Goal: Transaction & Acquisition: Purchase product/service

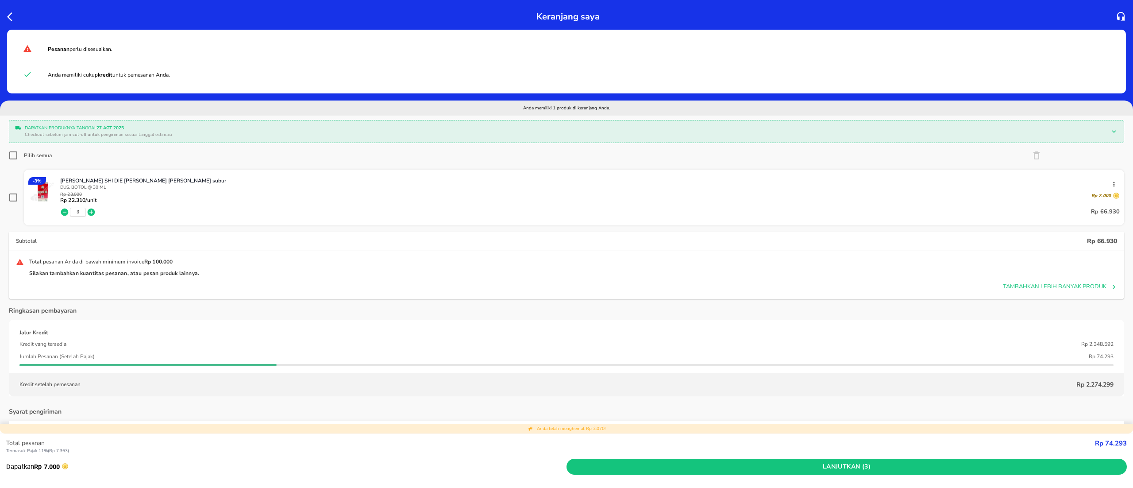
click at [15, 16] on icon "button" at bounding box center [12, 17] width 11 height 11
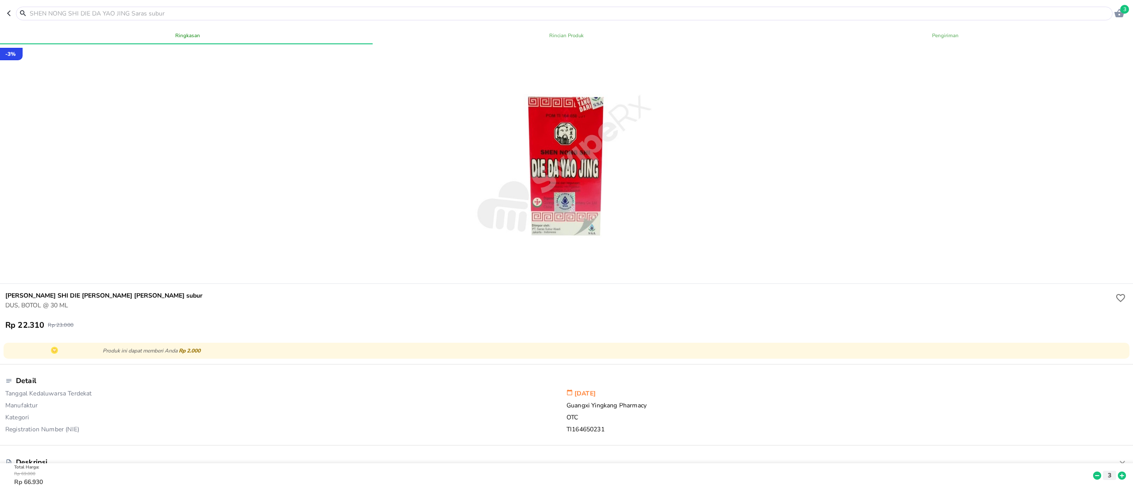
click at [120, 12] on input "text" at bounding box center [570, 13] width 1082 height 9
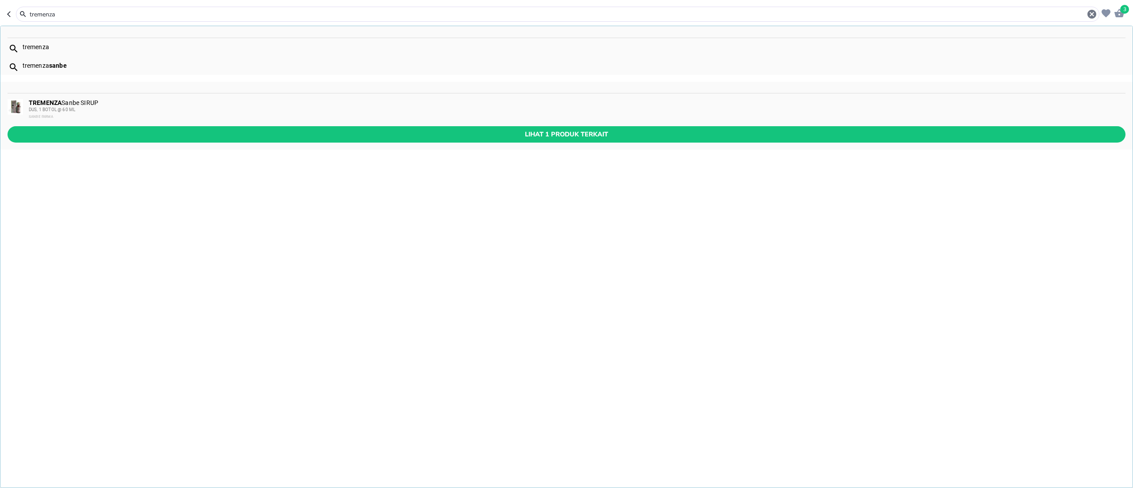
type input "tremenza"
click at [120, 99] on div "TREMENZA Sanbe SIRUP DUS, 1 BOTOL @ 60 [PERSON_NAME][GEOGRAPHIC_DATA]" at bounding box center [577, 109] width 1096 height 21
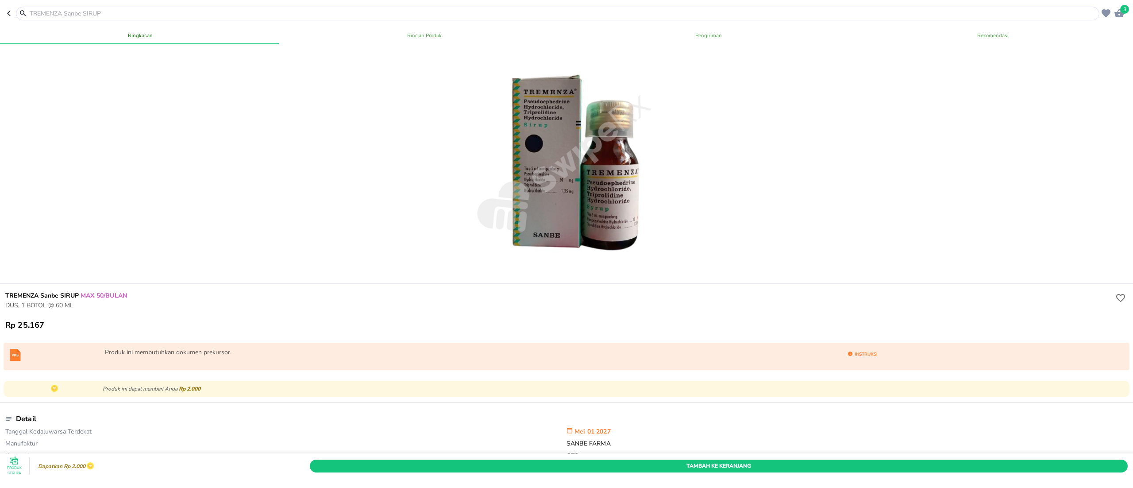
click at [898, 457] on div "Tambah Ke Keranjang" at bounding box center [719, 465] width 822 height 16
click at [904, 457] on div "Tambah Ke Keranjang" at bounding box center [719, 465] width 822 height 16
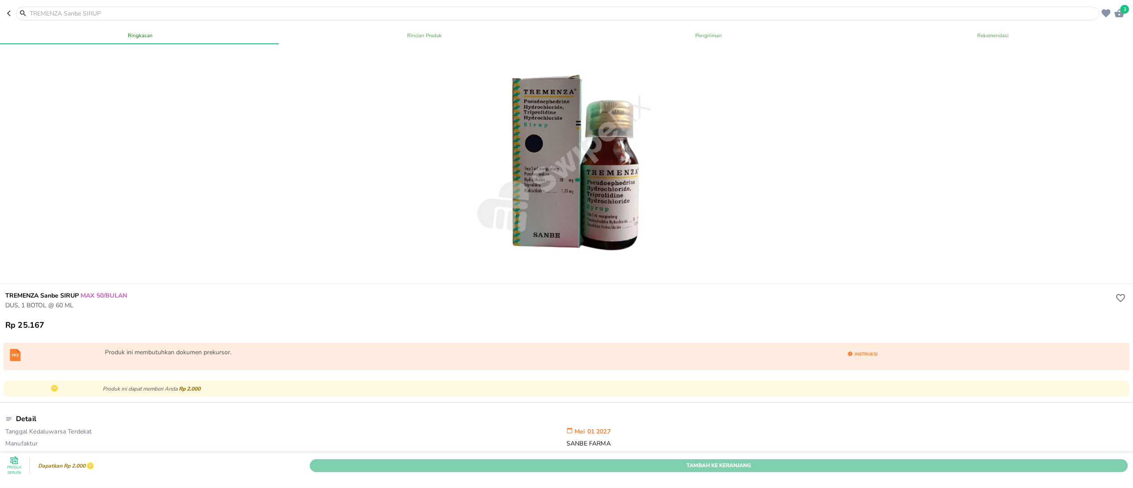
click at [904, 461] on span "Tambah Ke Keranjang" at bounding box center [719, 465] width 805 height 9
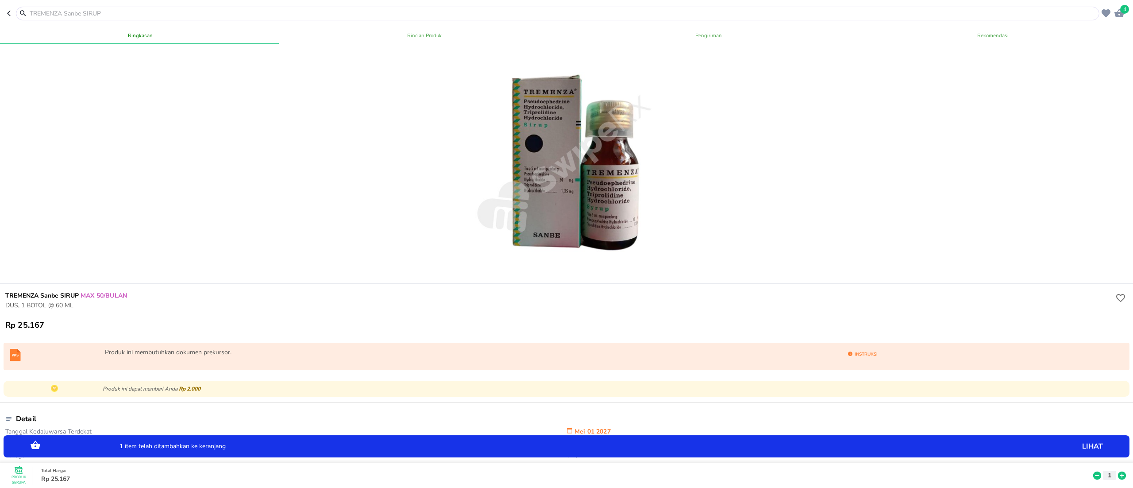
click at [1118, 471] on icon at bounding box center [1122, 475] width 8 height 8
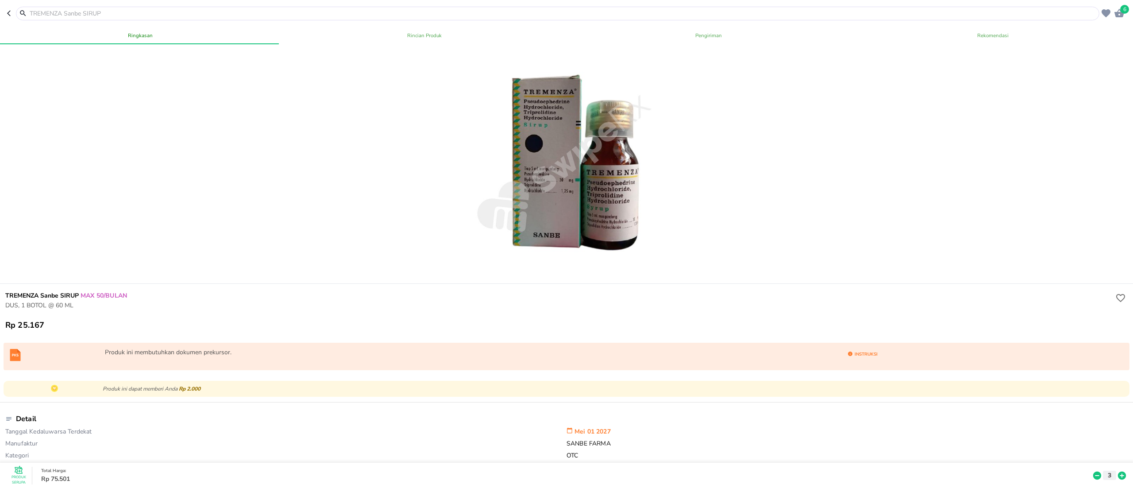
click at [160, 14] on input "text" at bounding box center [563, 13] width 1069 height 9
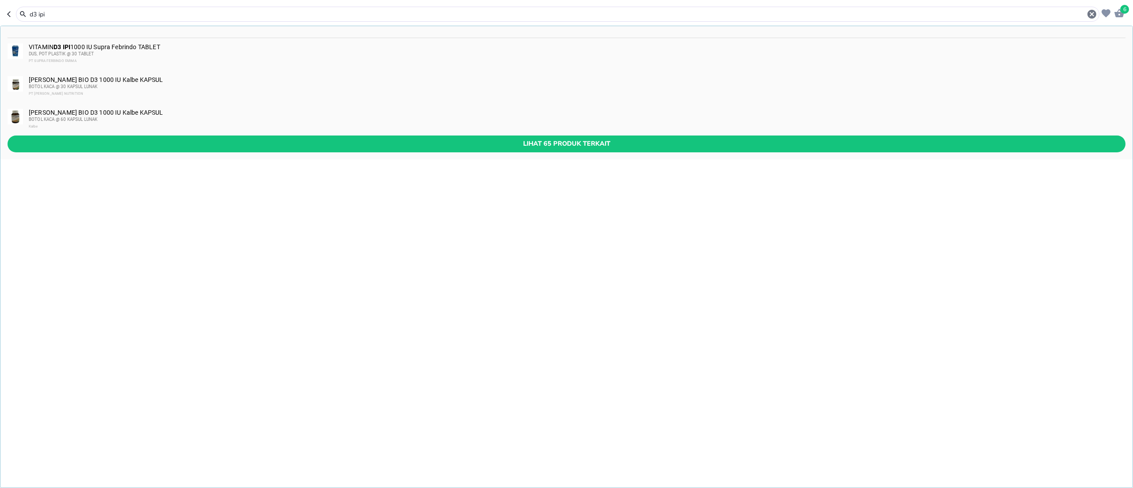
type input "d3 ipi"
click at [203, 130] on div "[PERSON_NAME] BIO D3 1000 IU Kalbe KAPSUL BOTOL KACA @ 60 KAPSUL [PERSON_NAME] …" at bounding box center [566, 119] width 1132 height 33
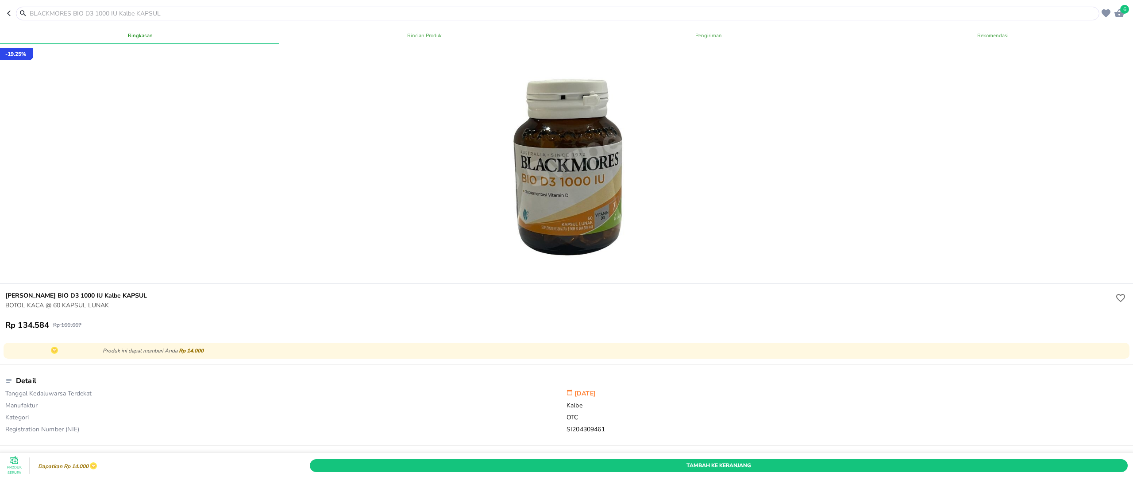
click at [87, 12] on input "text" at bounding box center [563, 13] width 1069 height 9
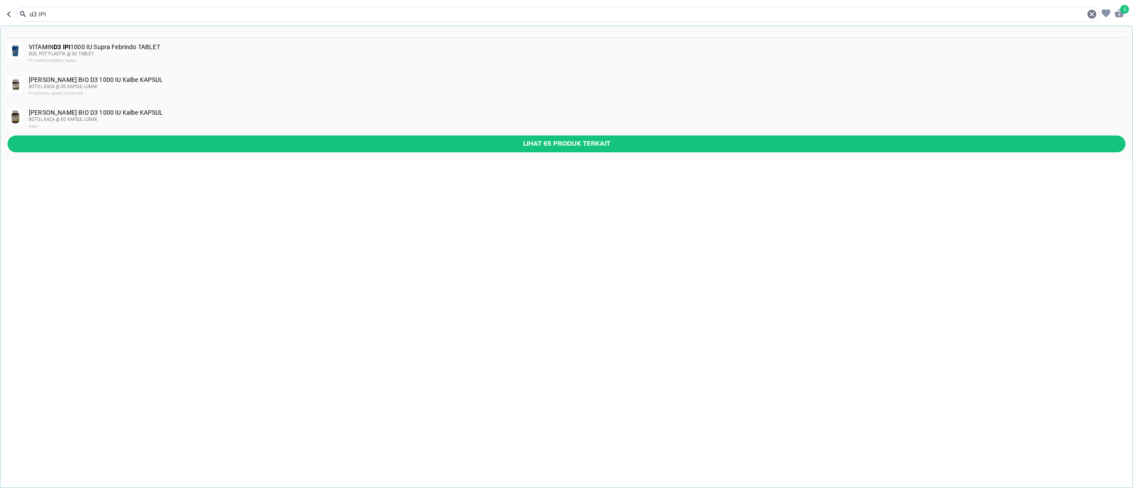
click at [101, 9] on div "d3 IPI" at bounding box center [563, 14] width 1069 height 11
click at [96, 13] on input "d3 IPI" at bounding box center [558, 14] width 1058 height 9
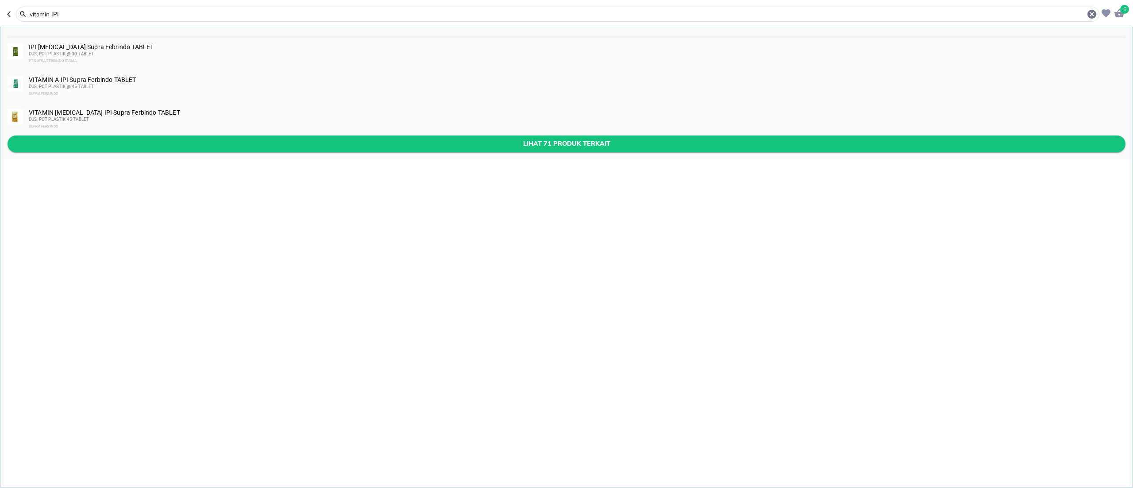
type input "vitamin IPI"
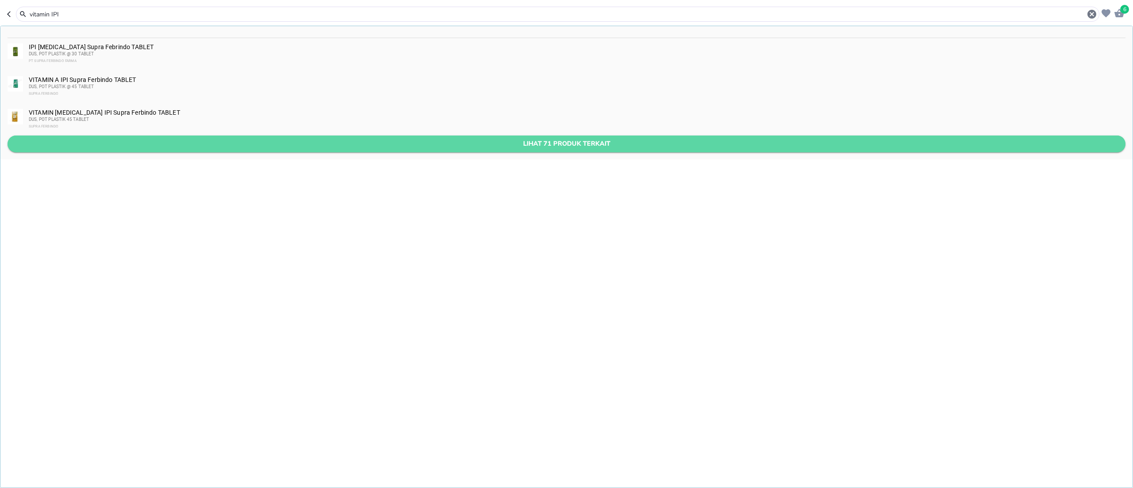
click at [136, 148] on span "Lihat 71 produk terkait" at bounding box center [567, 143] width 1104 height 11
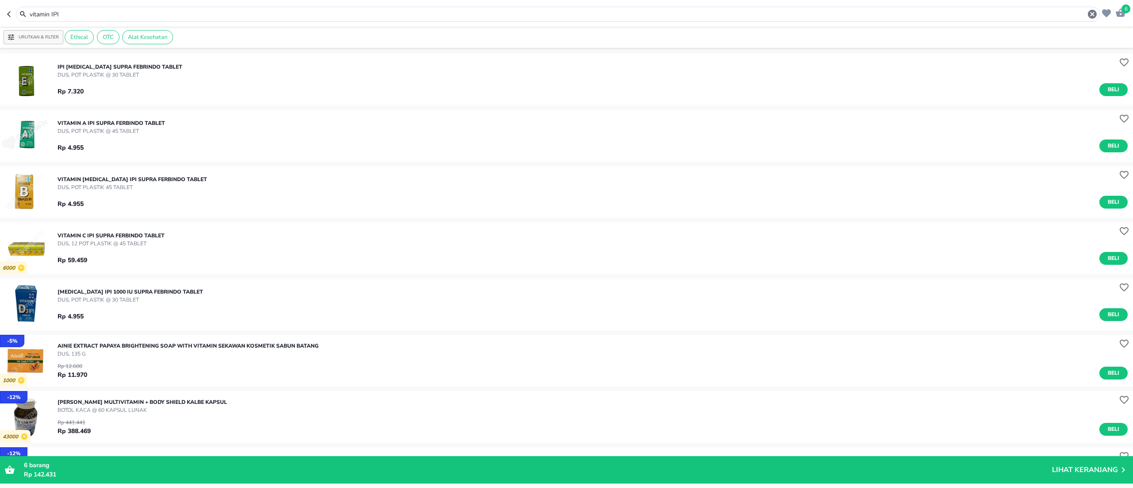
click at [1132, 8] on header "6 vitamin IPI" at bounding box center [566, 13] width 1133 height 27
click at [1128, 12] on span "6" at bounding box center [1126, 8] width 9 height 9
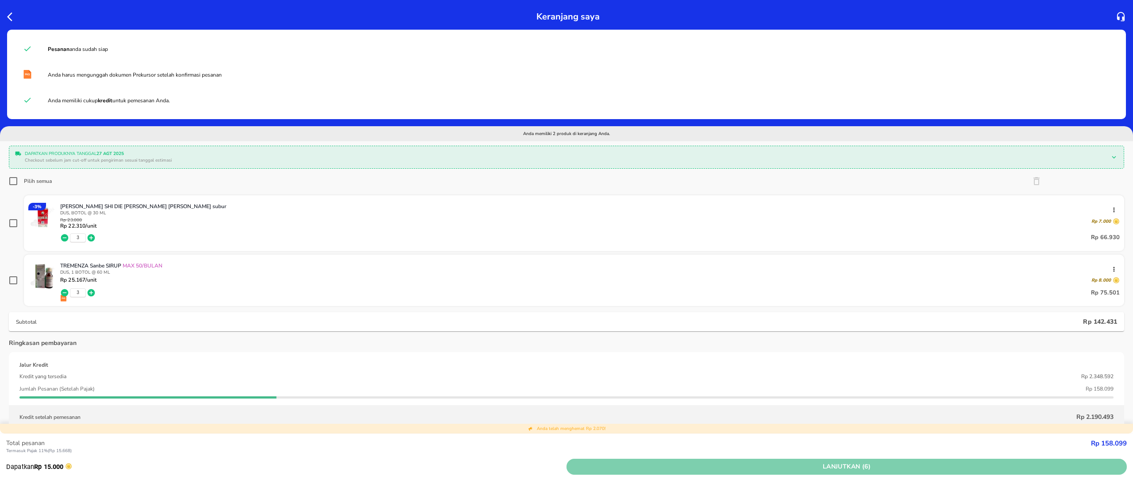
click at [908, 468] on span "Lanjutkan (6)" at bounding box center [846, 466] width 553 height 11
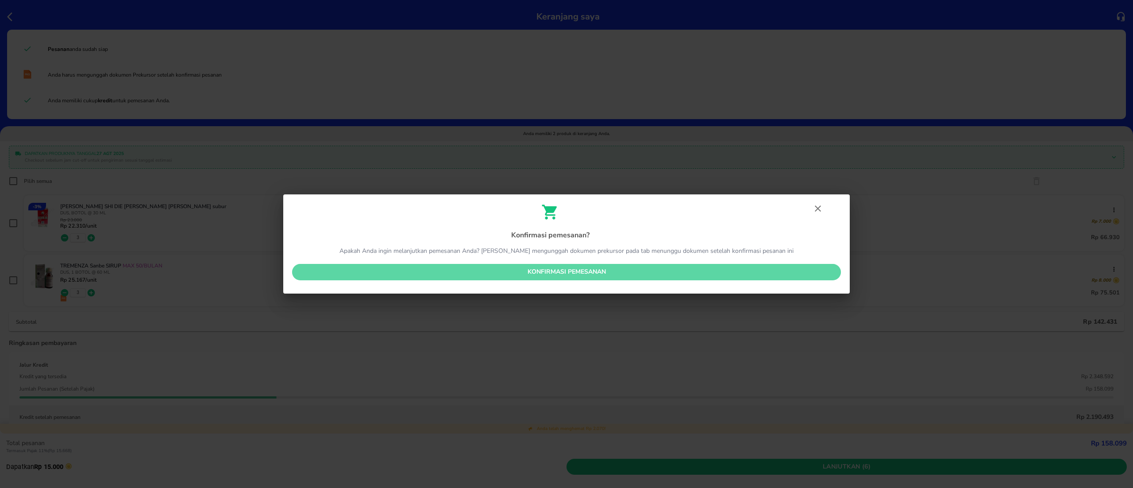
click at [653, 269] on span "Konfirmasi pemesanan" at bounding box center [566, 272] width 535 height 11
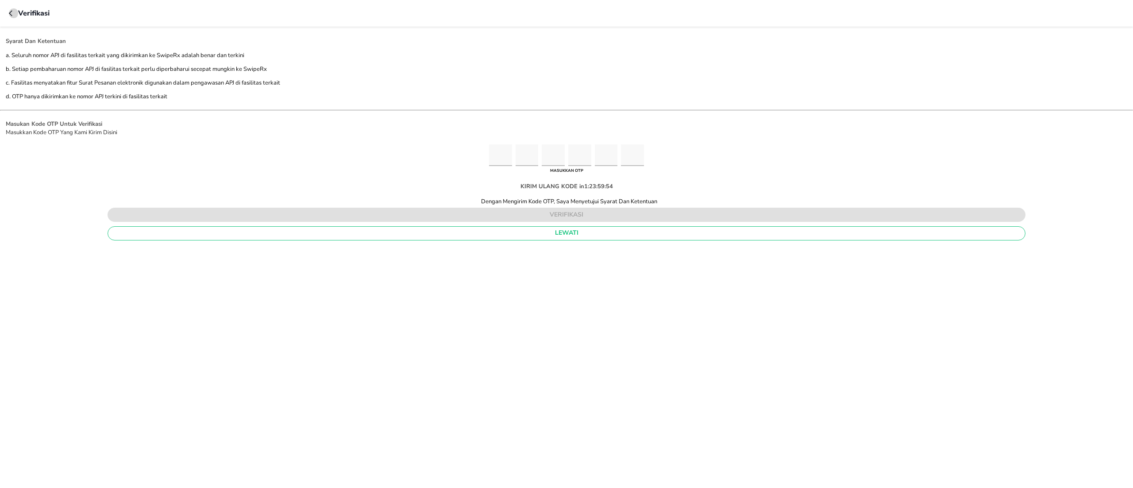
click at [12, 15] on icon "button" at bounding box center [12, 13] width 7 height 7
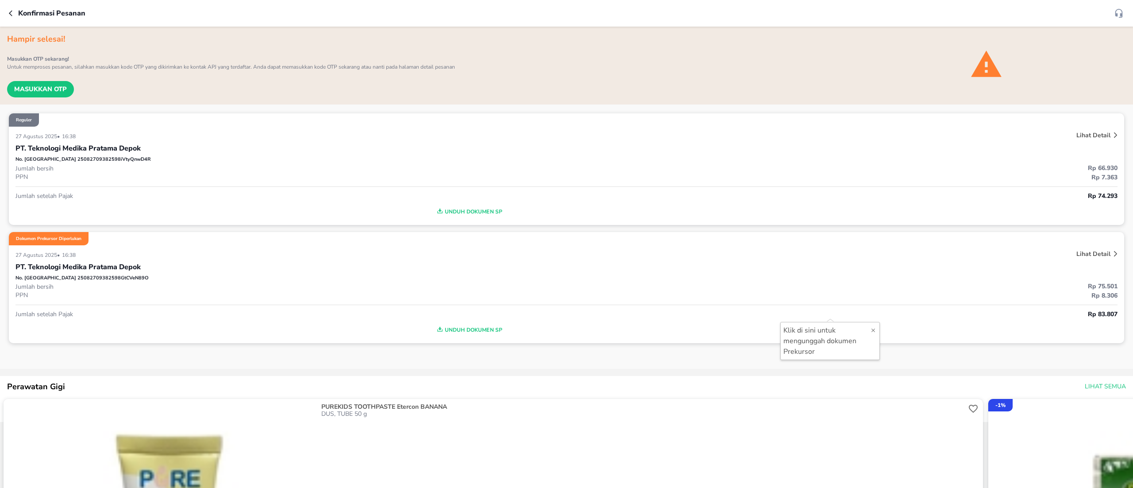
click at [8, 11] on div "Konfirmasi pesanan" at bounding box center [566, 13] width 1133 height 27
click at [17, 11] on button "button" at bounding box center [13, 13] width 9 height 11
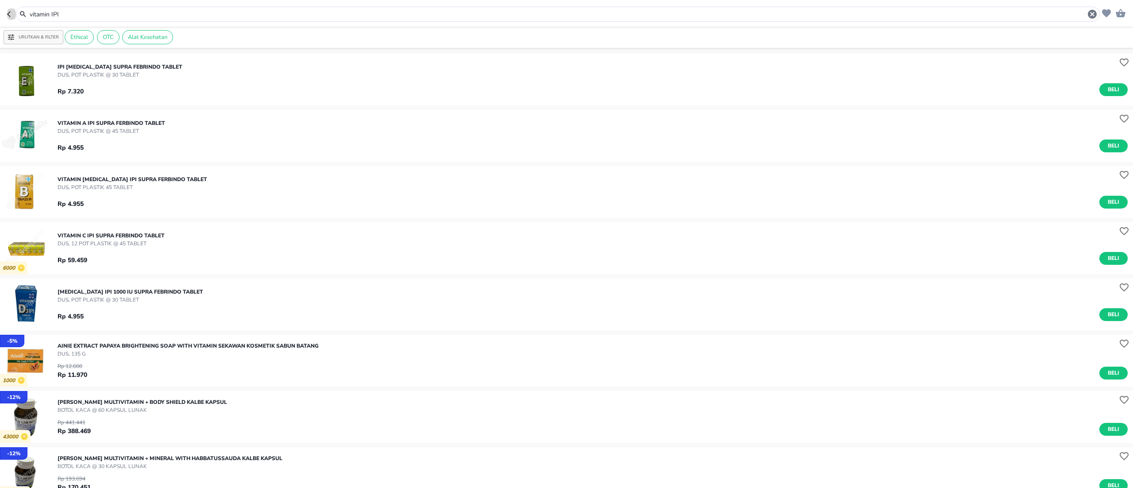
click at [8, 14] on icon "button" at bounding box center [9, 14] width 4 height 6
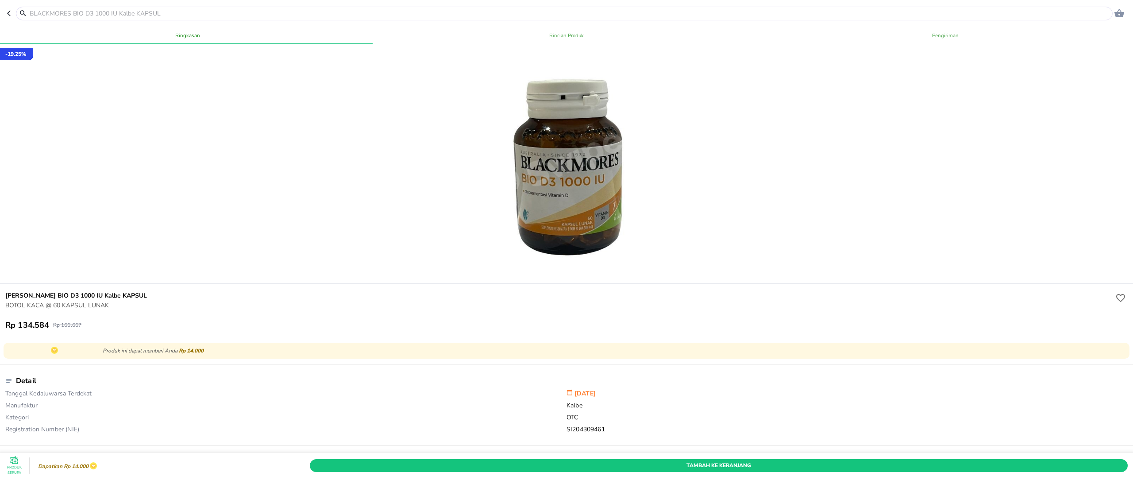
drag, startPoint x: 8, startPoint y: 14, endPoint x: 38, endPoint y: 2, distance: 32.6
click at [9, 14] on icon "button" at bounding box center [10, 13] width 7 height 7
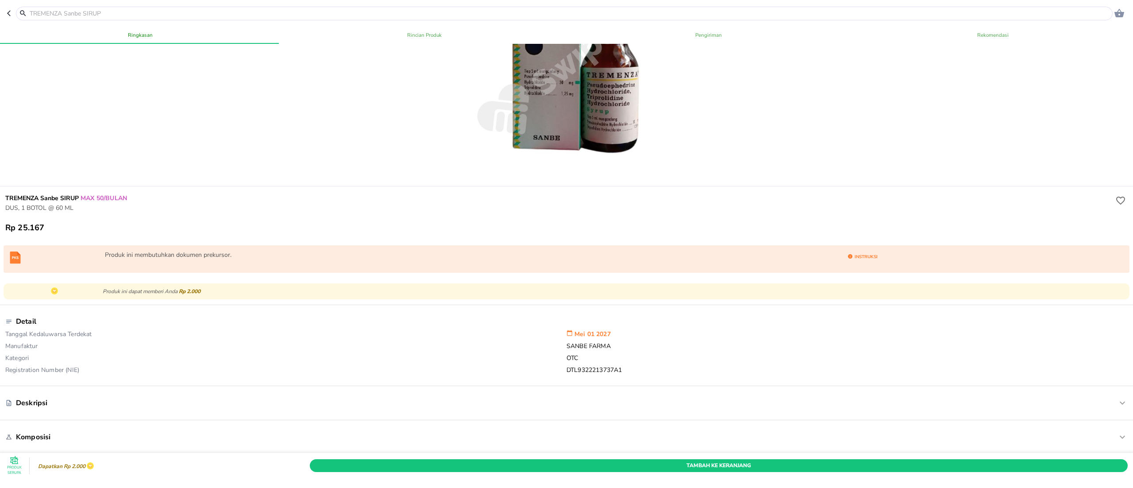
scroll to position [177, 0]
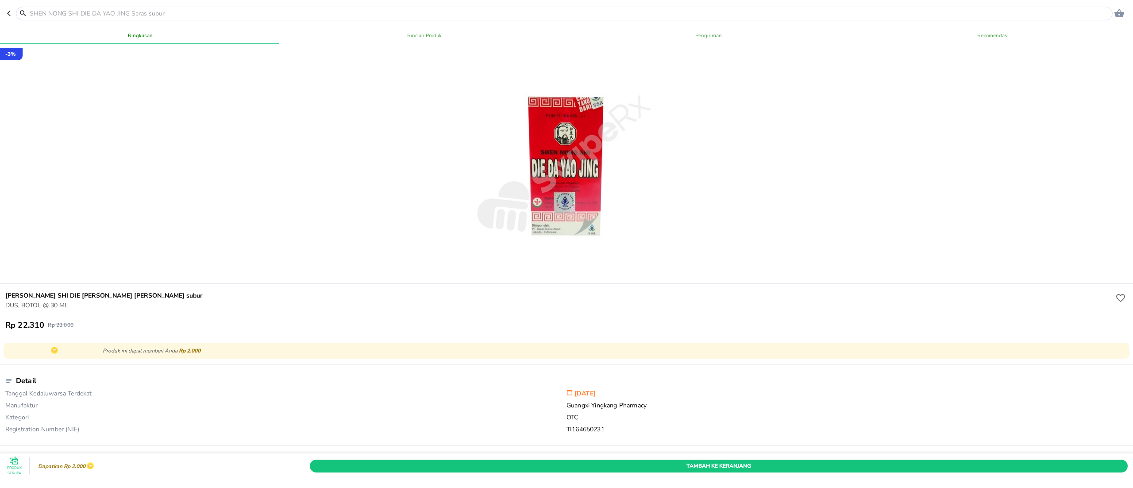
click at [4, 11] on header "0" at bounding box center [566, 13] width 1133 height 27
click at [9, 11] on icon "button" at bounding box center [10, 13] width 7 height 7
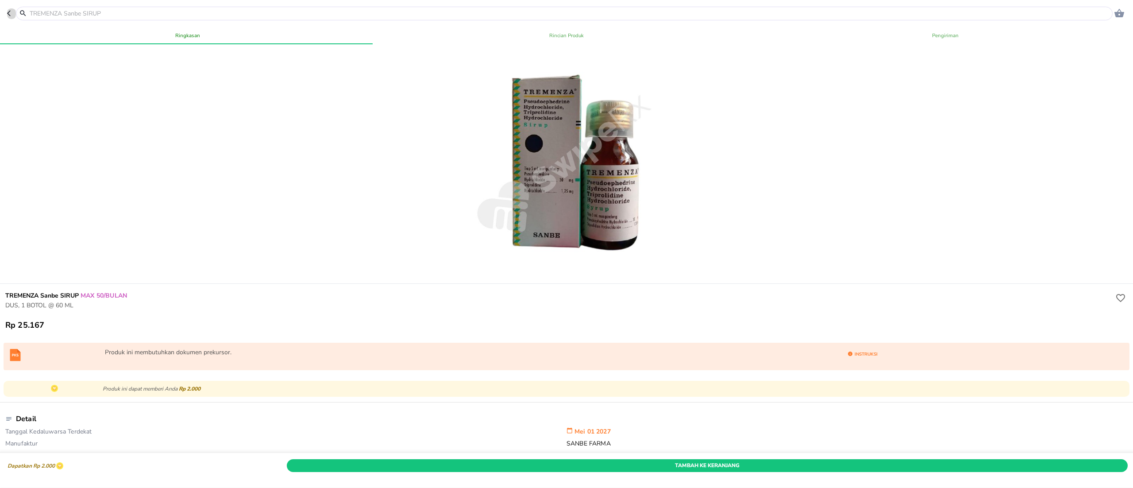
click at [9, 11] on icon "button" at bounding box center [10, 13] width 7 height 7
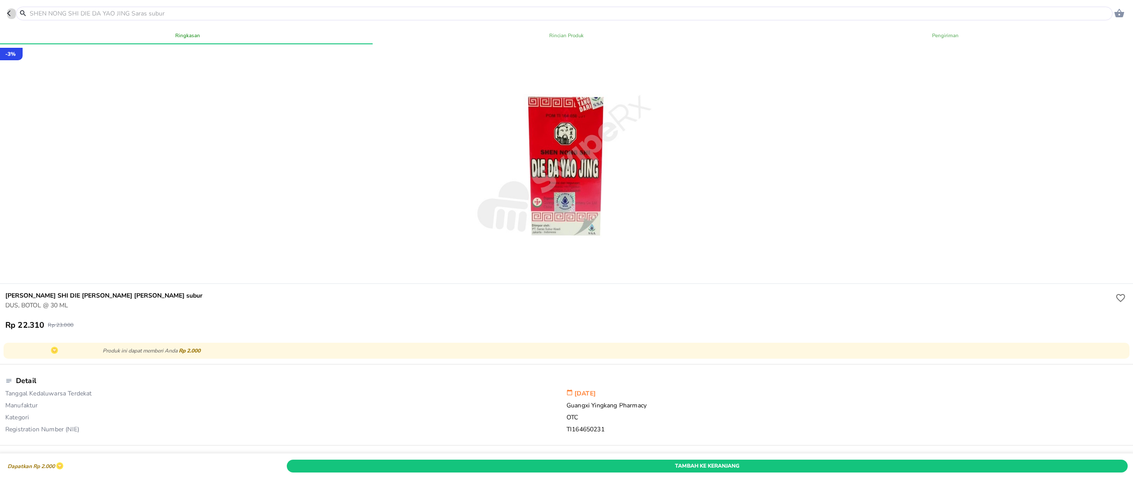
click at [9, 11] on icon "button" at bounding box center [10, 13] width 7 height 7
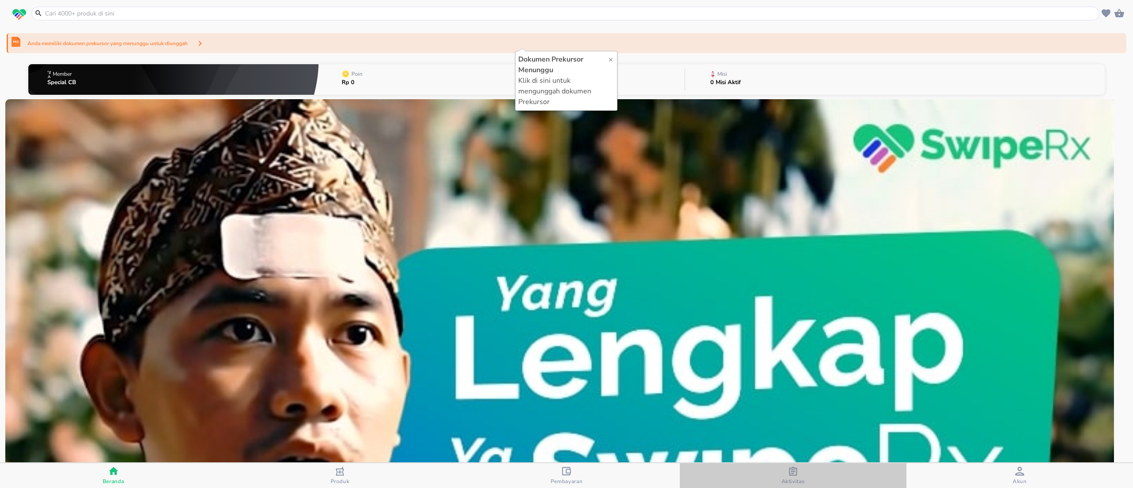
click at [790, 472] on icon "button" at bounding box center [793, 471] width 8 height 9
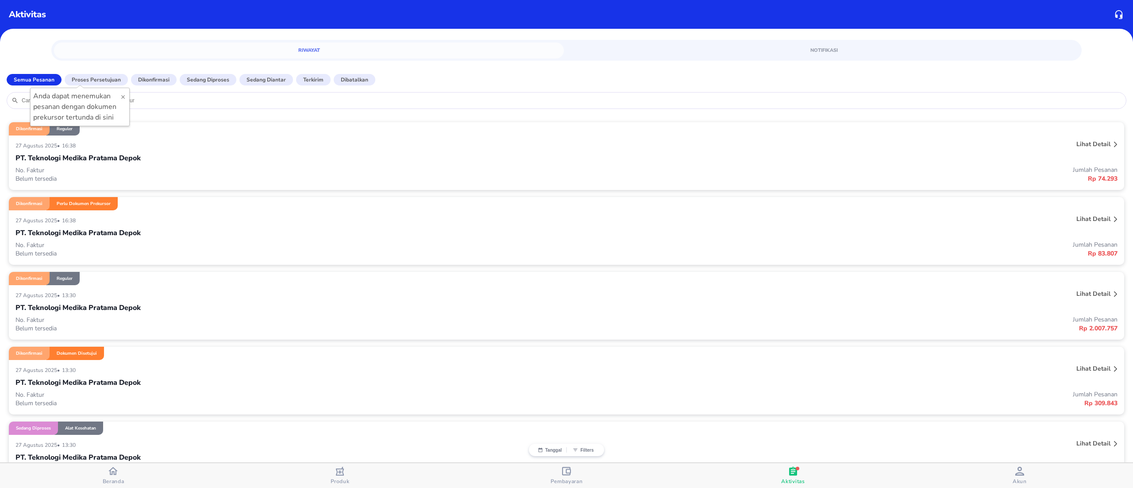
click at [276, 170] on p "No. Faktur" at bounding box center [290, 170] width 551 height 8
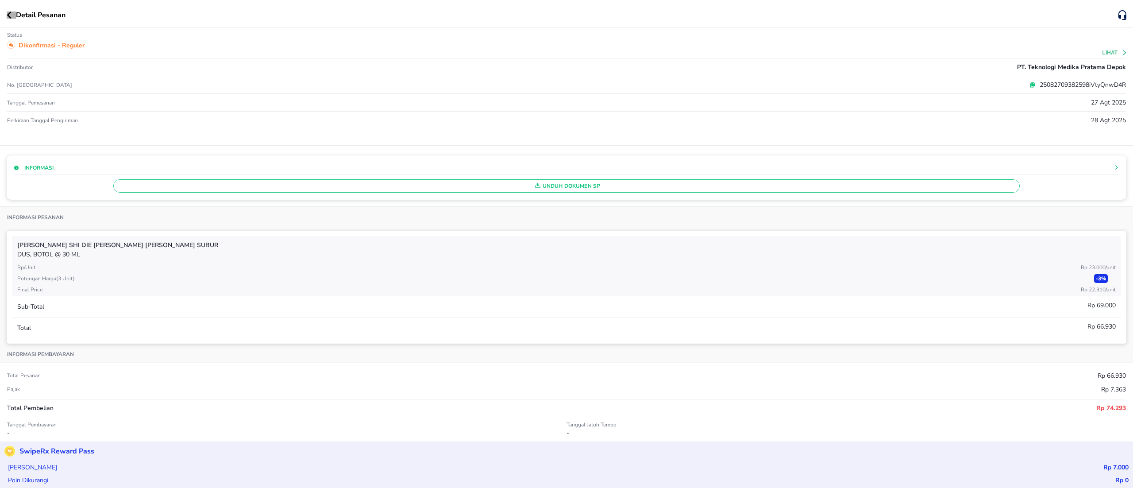
click at [8, 15] on icon "button" at bounding box center [9, 15] width 4 height 7
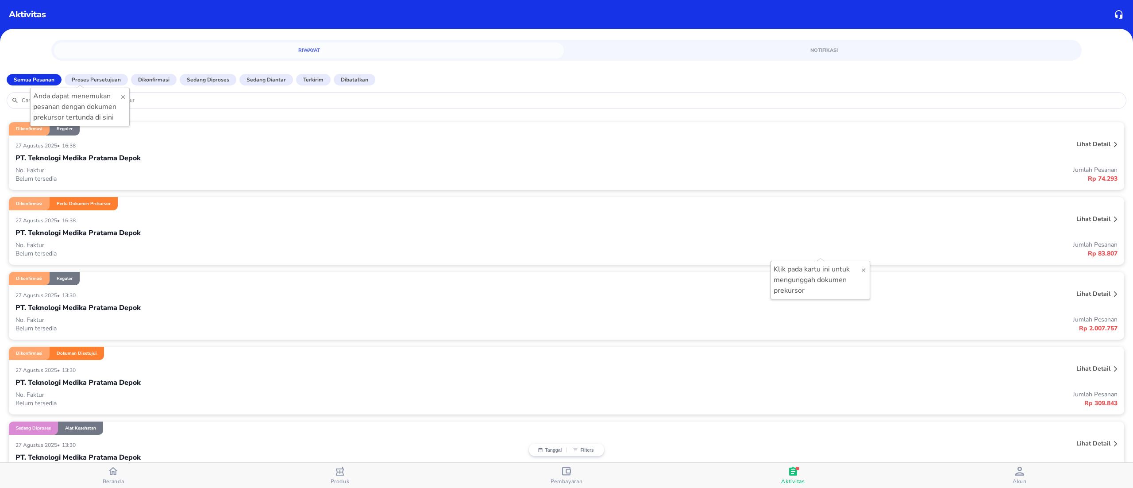
click at [465, 239] on div "PT. Teknologi Medika Pratama Depok" at bounding box center [566, 232] width 1102 height 15
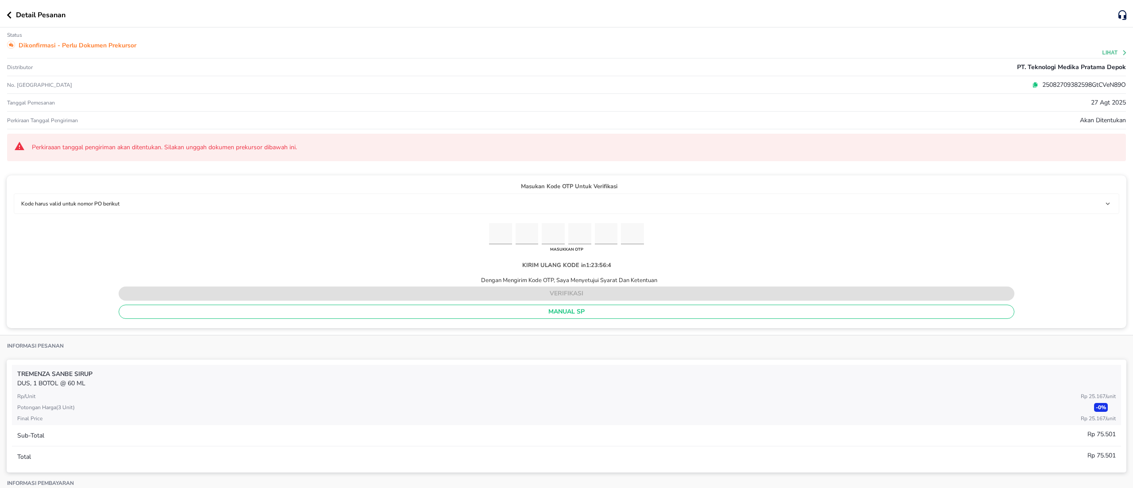
click at [491, 243] on input "Please enter OTP character 1" at bounding box center [500, 234] width 23 height 22
paste input "9"
type input "7"
type input "8"
type input "9"
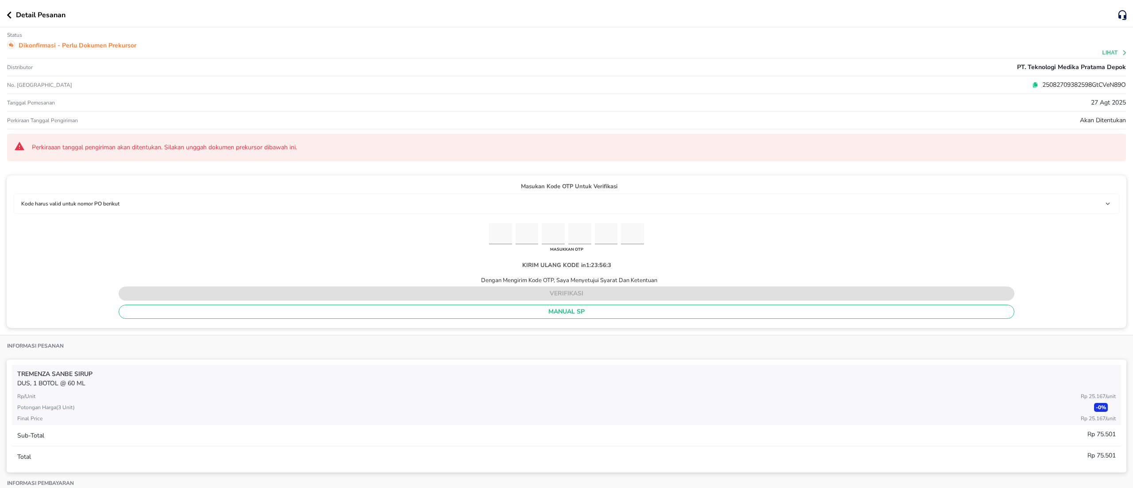
type input "1"
type input "2"
type input "9"
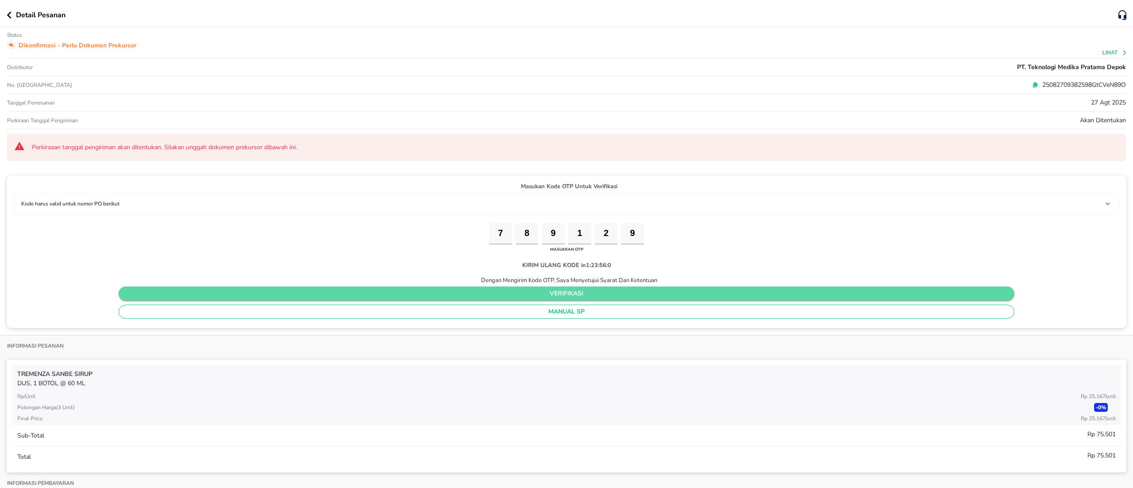
click at [604, 290] on span "verifikasi" at bounding box center [566, 293] width 881 height 11
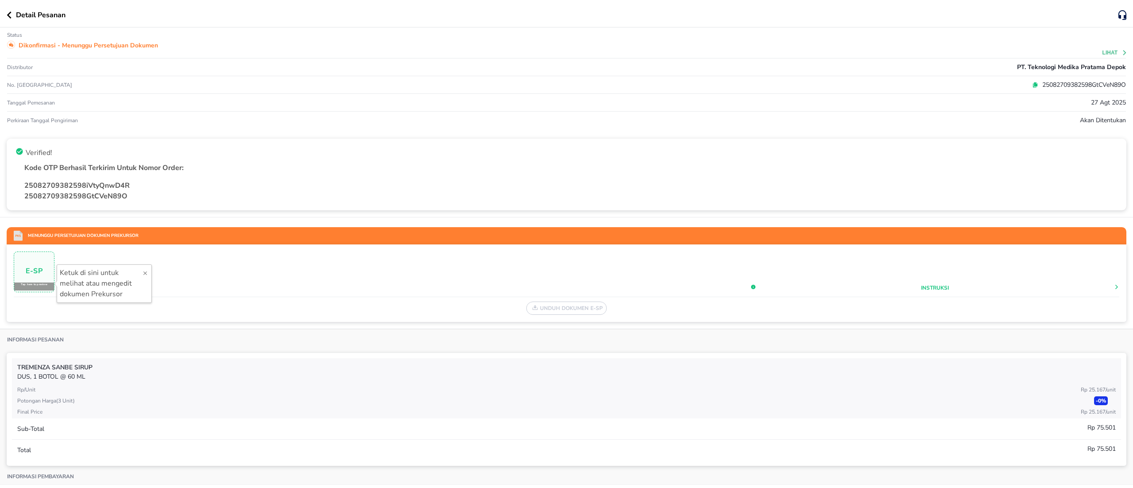
click at [9, 15] on icon "button" at bounding box center [9, 15] width 4 height 7
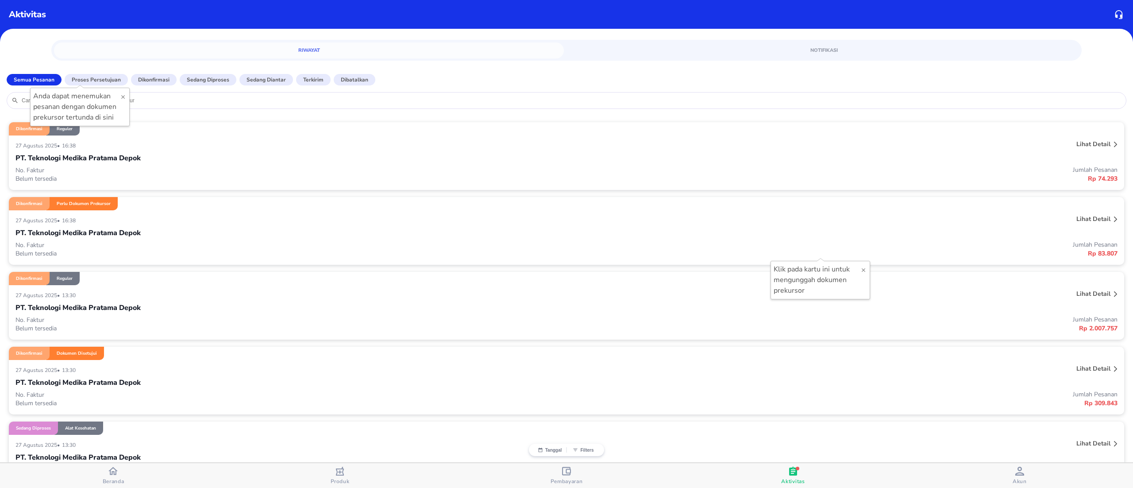
click at [220, 164] on div "PT. Teknologi Medika Pratama Depok" at bounding box center [566, 158] width 1102 height 15
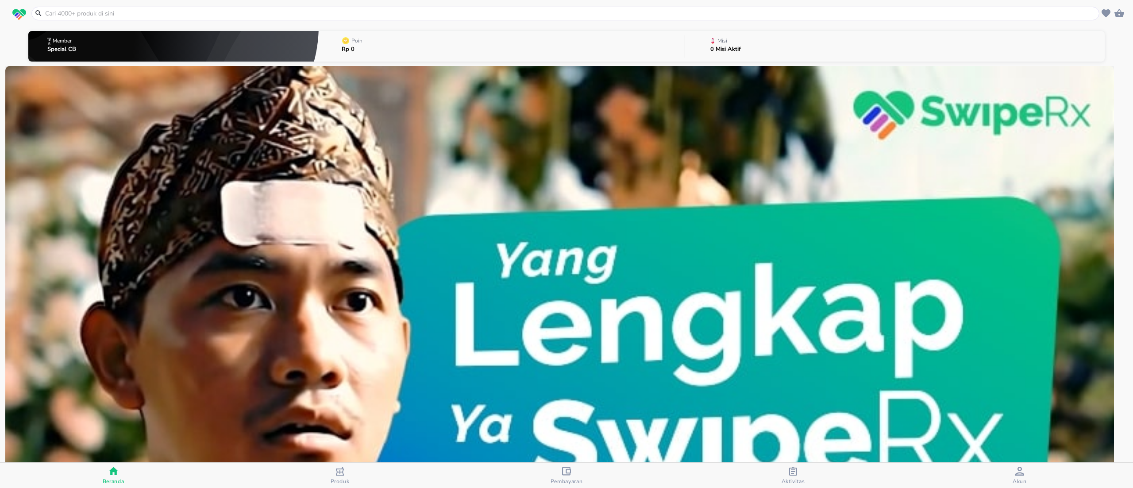
click at [111, 13] on input "text" at bounding box center [570, 13] width 1053 height 9
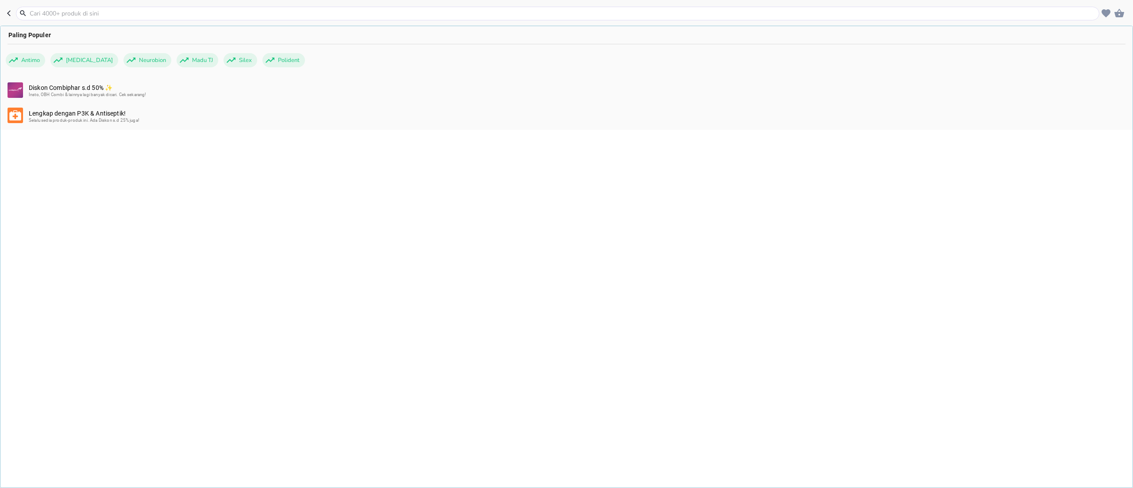
paste input "Thyrozol"
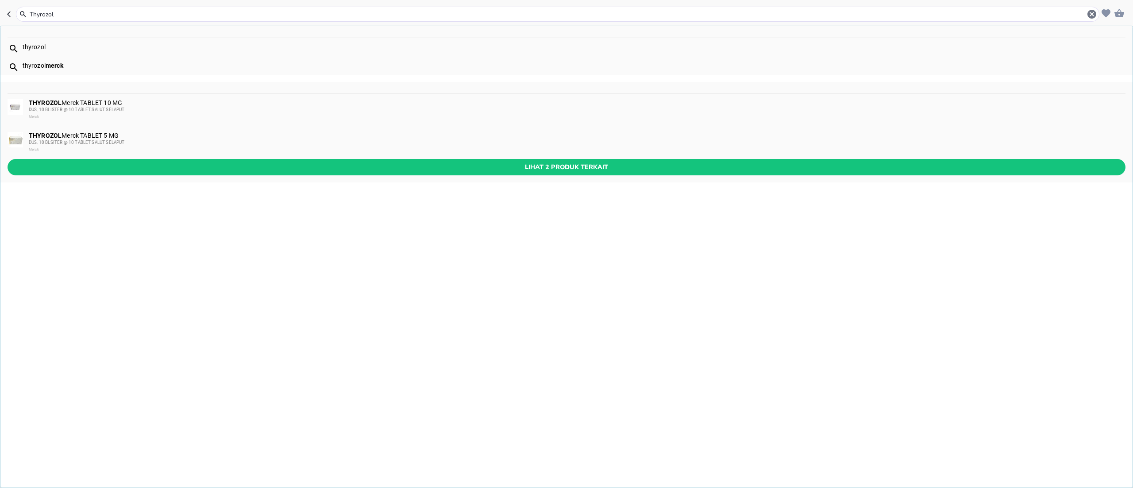
type input "Thyrozol"
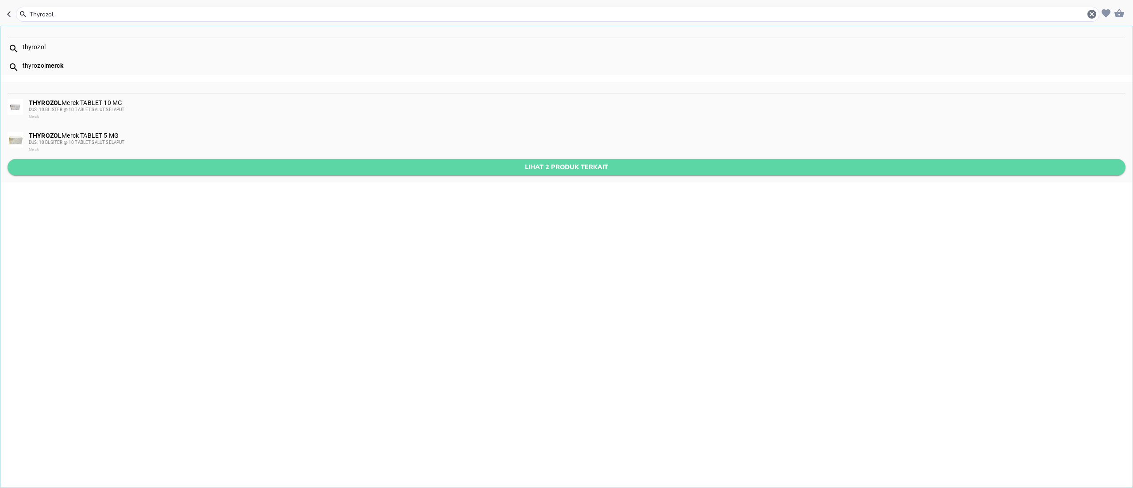
click at [132, 173] on span "Lihat 2 produk terkait" at bounding box center [567, 167] width 1104 height 11
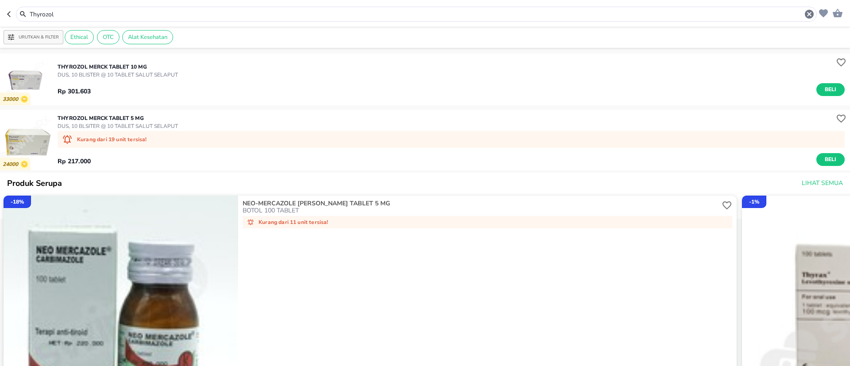
click at [134, 14] on input "Thyrozol" at bounding box center [416, 14] width 775 height 9
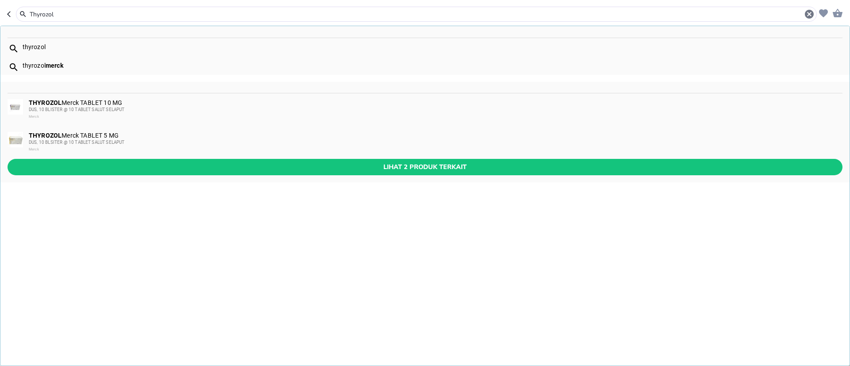
click at [134, 14] on input "Thyrozol" at bounding box center [416, 14] width 775 height 9
paste input "spironolactone"
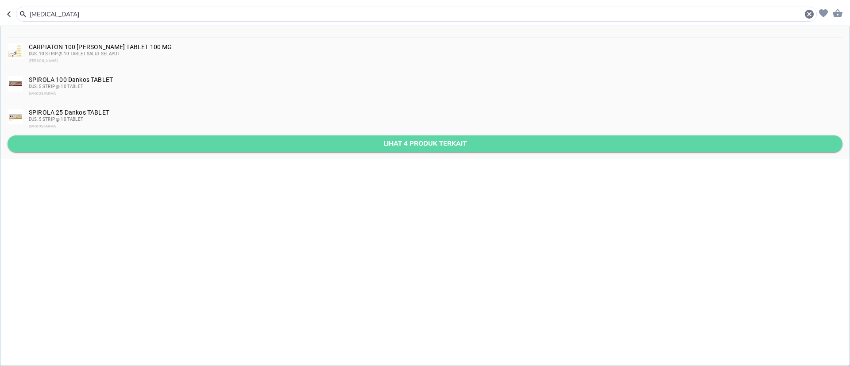
click at [165, 145] on span "Lihat 4 produk terkait" at bounding box center [425, 143] width 821 height 11
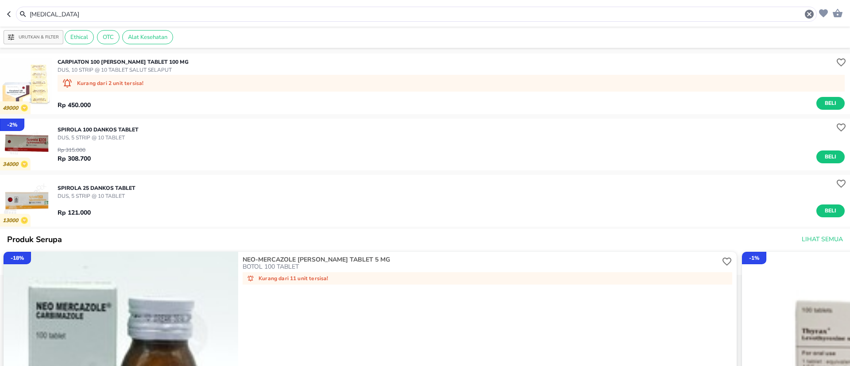
click at [35, 84] on img "button" at bounding box center [26, 84] width 52 height 52
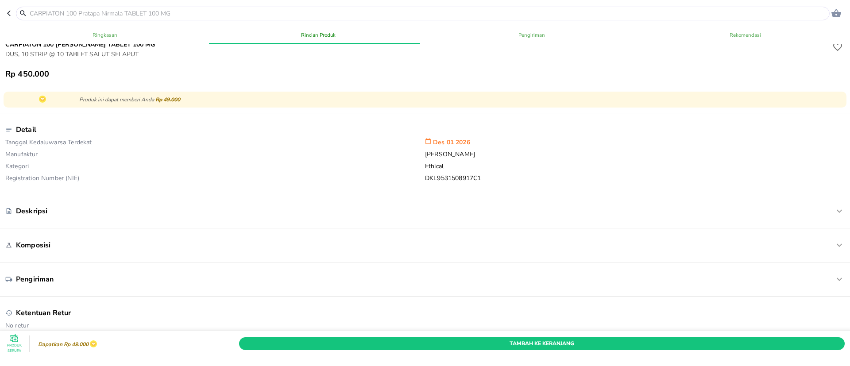
scroll to position [266, 0]
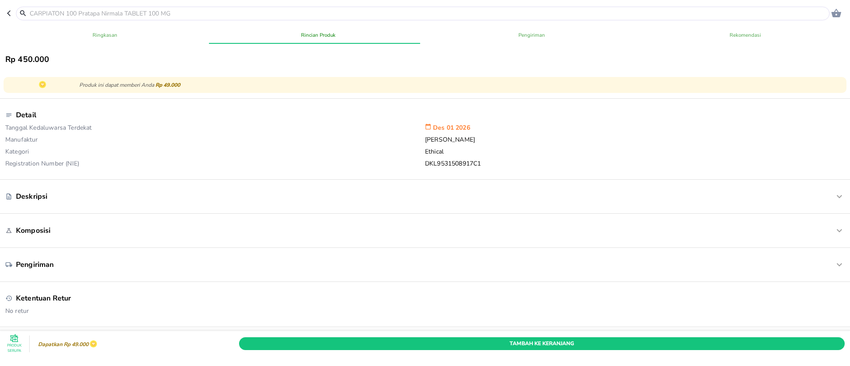
click at [134, 203] on div "Deskripsi" at bounding box center [424, 196] width 839 height 19
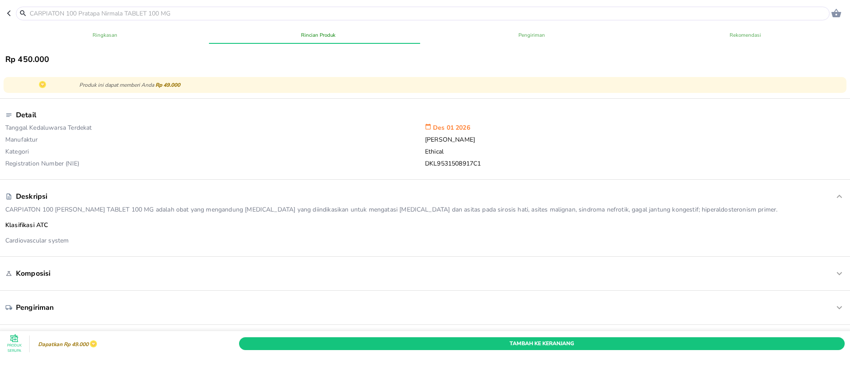
click at [113, 275] on div "Komposisi" at bounding box center [389, 274] width 769 height 10
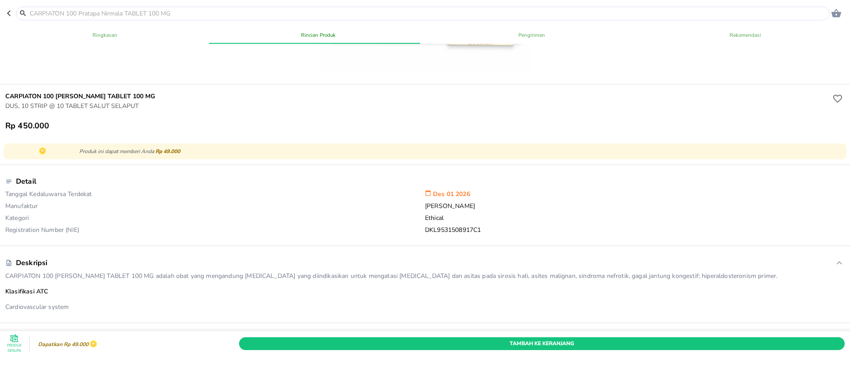
scroll to position [0, 0]
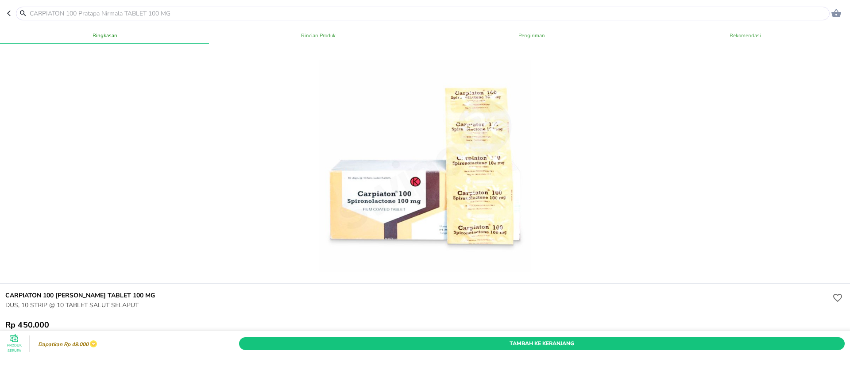
click at [10, 8] on button "button" at bounding box center [11, 14] width 9 height 14
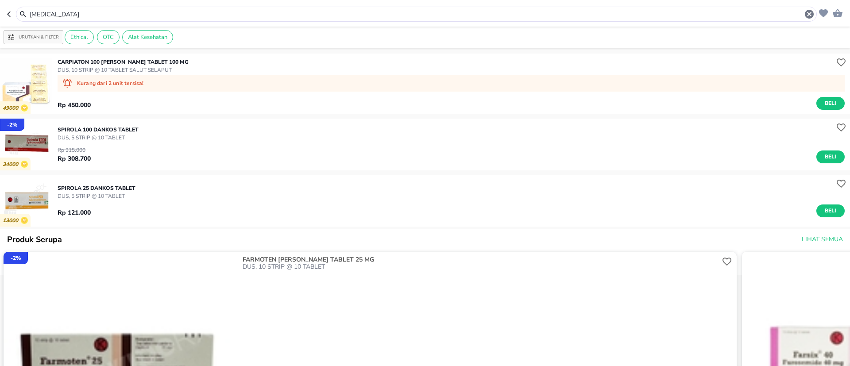
click at [2, 14] on header "spironolactone" at bounding box center [425, 13] width 850 height 27
click at [12, 14] on icon "button" at bounding box center [10, 14] width 7 height 7
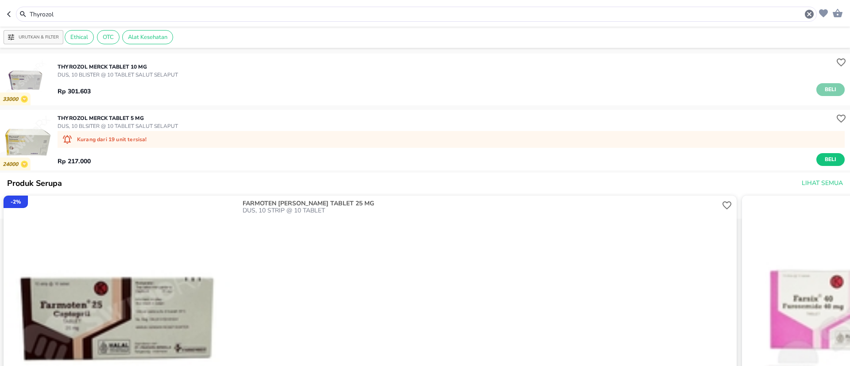
click at [831, 84] on button "Beli" at bounding box center [830, 89] width 28 height 13
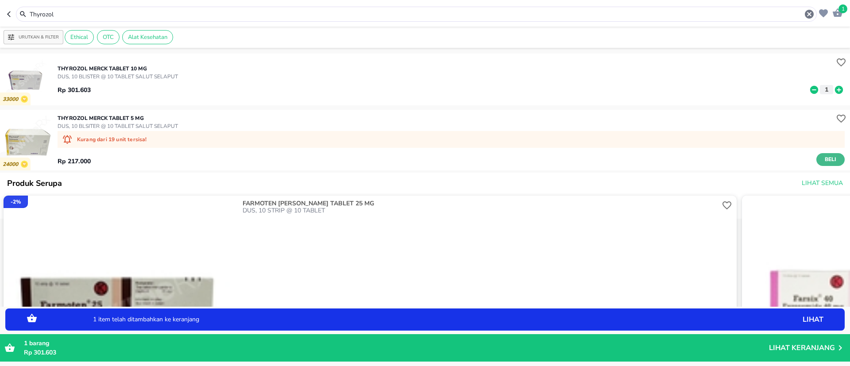
click at [823, 158] on span "Beli" at bounding box center [830, 159] width 15 height 9
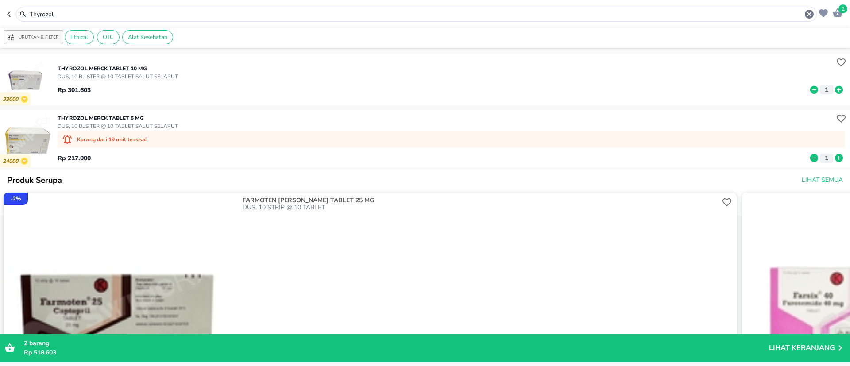
click at [66, 15] on input "Thyrozol" at bounding box center [416, 14] width 775 height 9
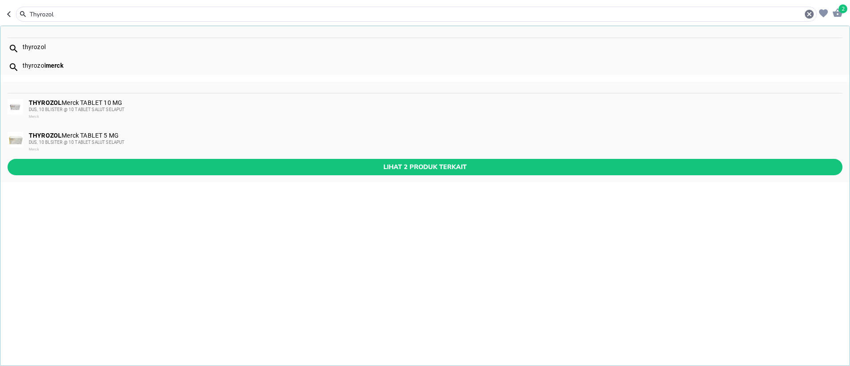
click at [66, 15] on input "Thyrozol" at bounding box center [416, 14] width 775 height 9
paste input "Bufect"
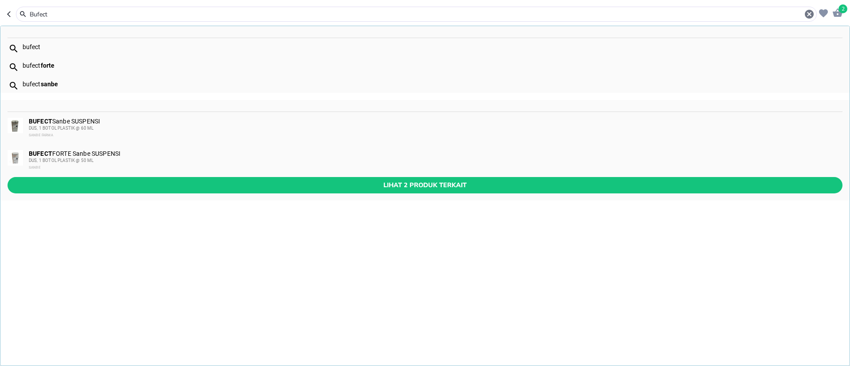
type input "Bufect"
click at [61, 125] on div "DUS, 1 BOTOL PLASTIK @ 60 ML" at bounding box center [435, 128] width 813 height 7
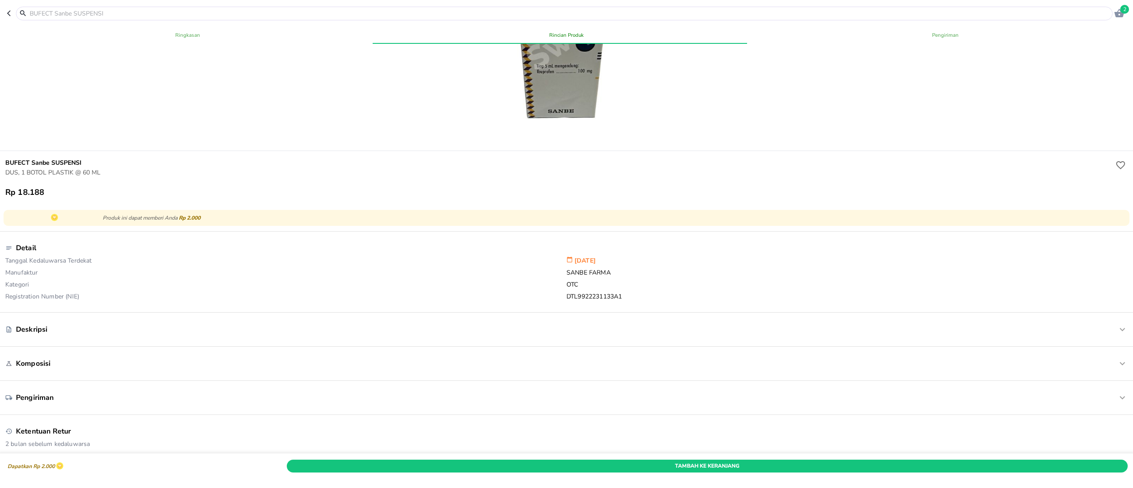
scroll to position [44, 0]
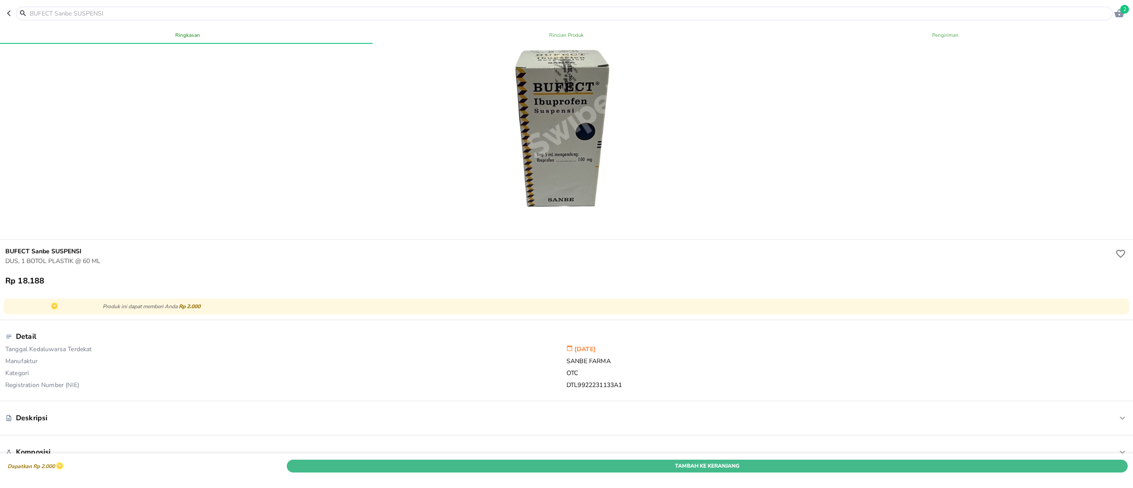
click at [854, 459] on button "Tambah Ke Keranjang" at bounding box center [707, 465] width 841 height 13
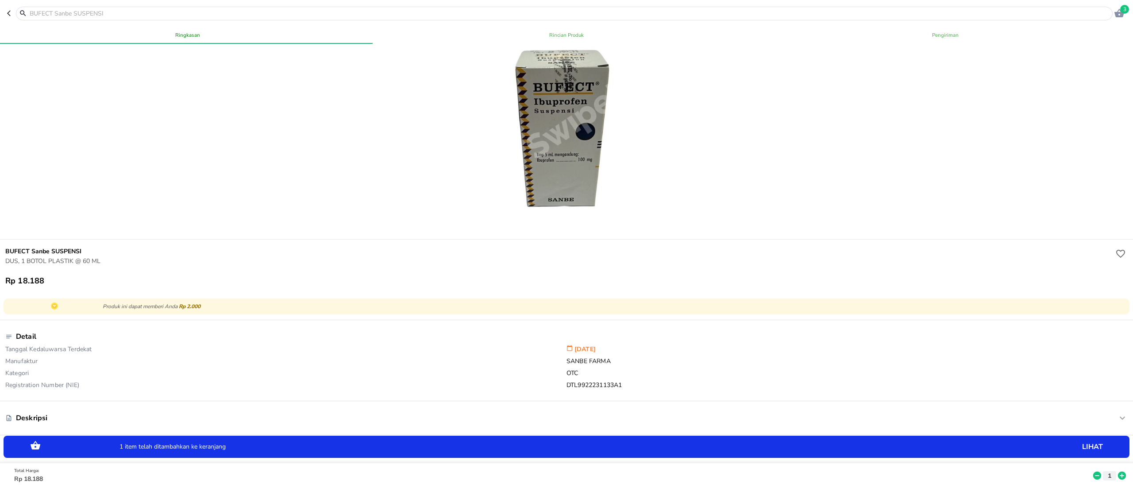
click at [1118, 471] on icon at bounding box center [1122, 475] width 8 height 8
click at [1124, 14] on icon "button" at bounding box center [1120, 13] width 10 height 8
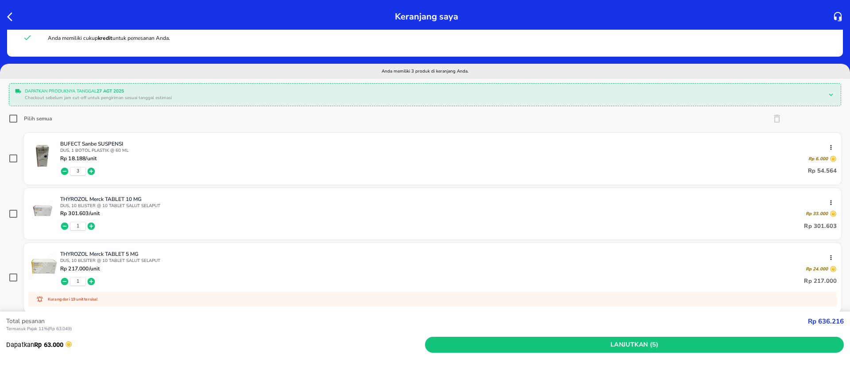
scroll to position [66, 0]
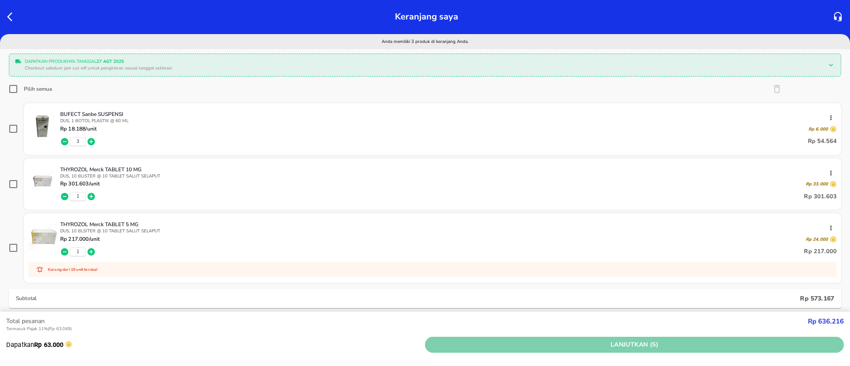
click at [693, 345] on span "Lanjutkan (5)" at bounding box center [635, 345] width 412 height 11
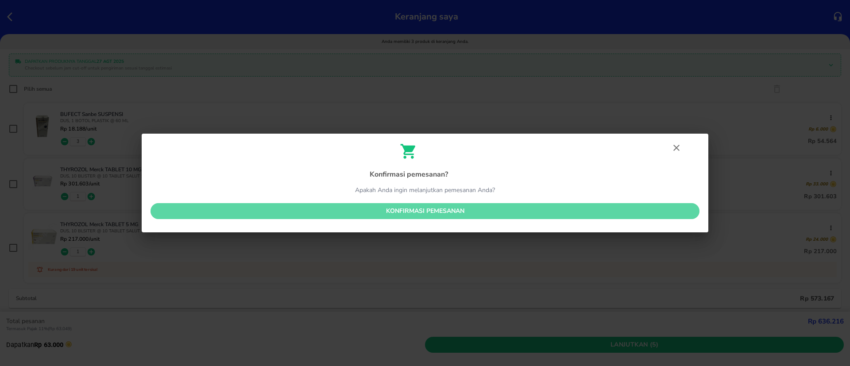
click at [511, 213] on span "Konfirmasi pemesanan" at bounding box center [425, 211] width 535 height 11
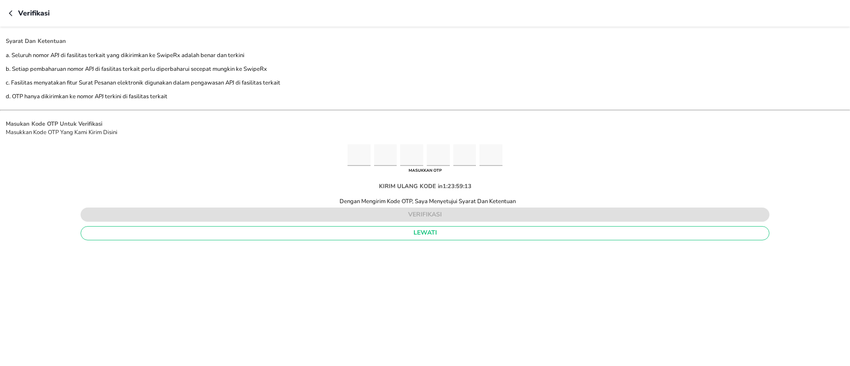
click at [364, 152] on input "Please enter OTP character 1" at bounding box center [359, 155] width 23 height 22
paste input "5"
type input "7"
type input "8"
type input "2"
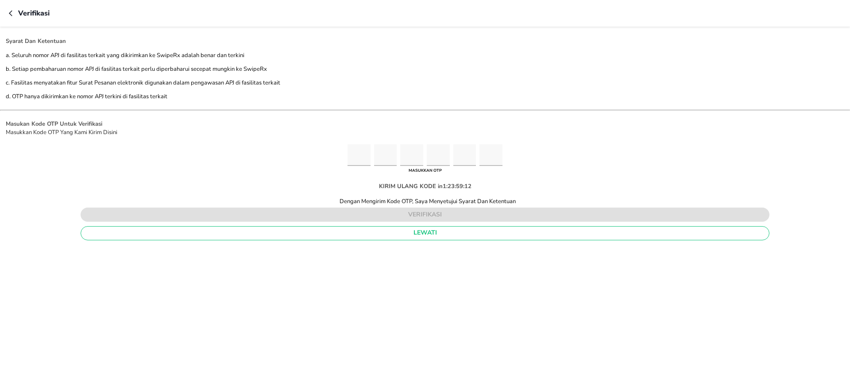
type input "0"
type input "4"
type input "5"
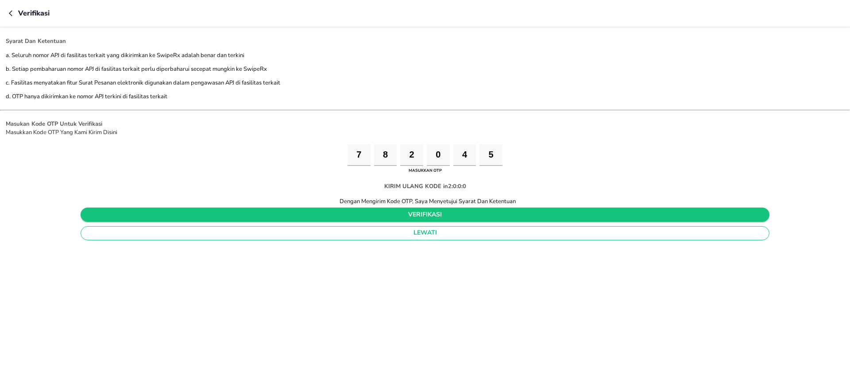
click at [436, 214] on span "verifikasi" at bounding box center [425, 214] width 674 height 11
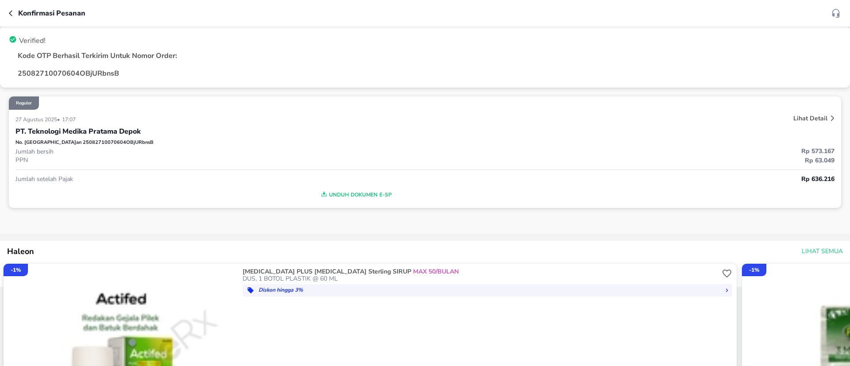
click at [12, 13] on icon "button" at bounding box center [12, 13] width 7 height 7
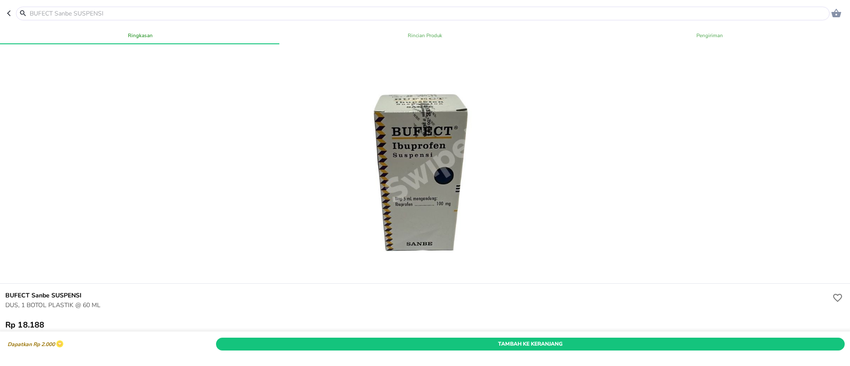
click at [153, 15] on input "text" at bounding box center [428, 13] width 799 height 9
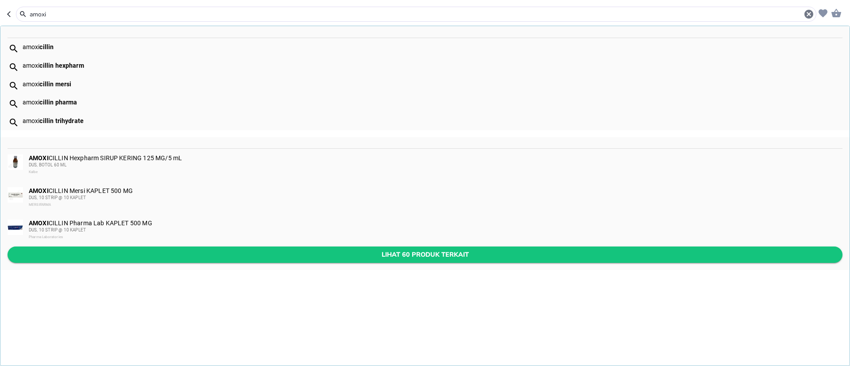
type input "amoxi"
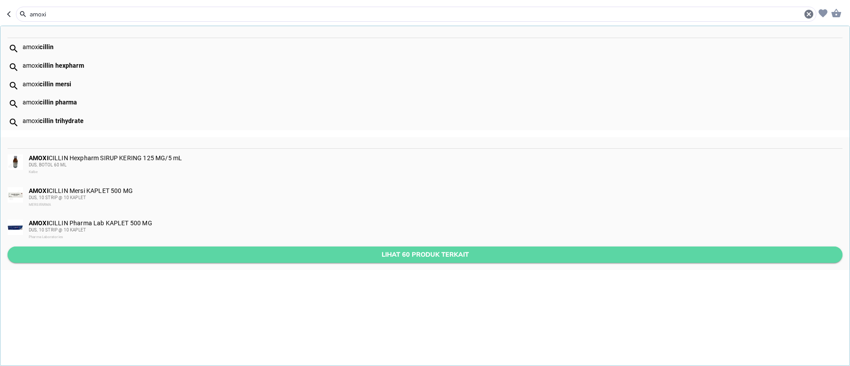
click at [173, 255] on span "Lihat 60 produk terkait" at bounding box center [425, 254] width 821 height 11
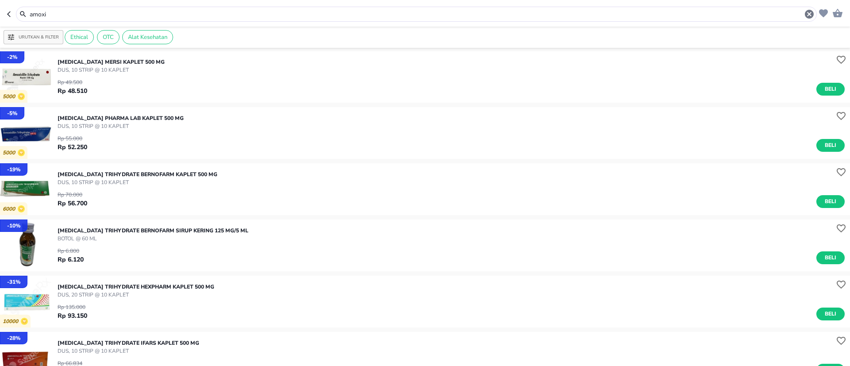
scroll to position [133, 0]
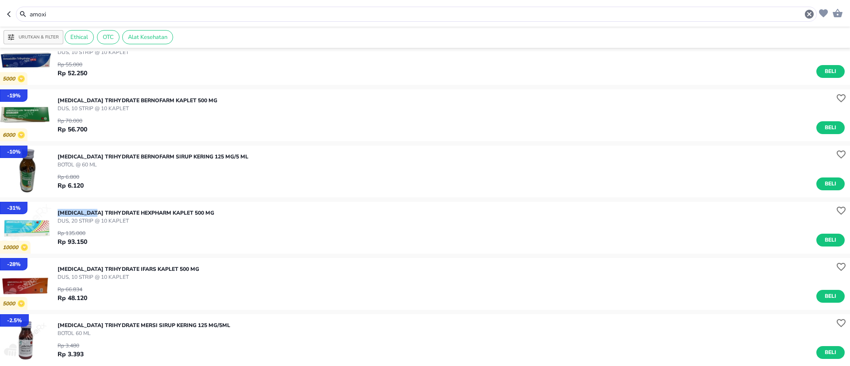
drag, startPoint x: 93, startPoint y: 212, endPoint x: 57, endPoint y: 208, distance: 37.0
click at [57, 208] on div "- 31 % 10000 AMOXICILLIN TRIHYDRATE Hexpharm KAPLET 500 MG DUS, 20 STRIP @ 10 K…" at bounding box center [425, 228] width 850 height 52
copy p "AMOXICILLIN"
click at [43, 17] on input "amoxi" at bounding box center [416, 14] width 775 height 9
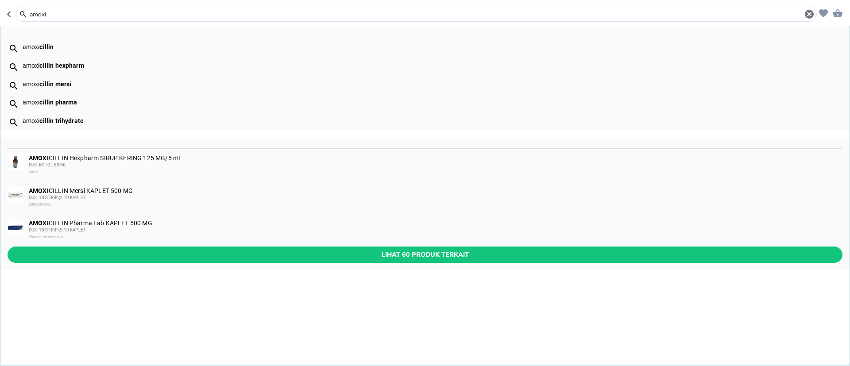
click at [43, 17] on input "amoxi" at bounding box center [416, 14] width 775 height 9
paste input "AMOXICILLIN"
type input "AMOXICILLIN"
click at [154, 245] on div "AMOXICILLIN Pharma Lab KAPLET 500 MG DUS, 10 STRIP @ 10 KAPLET Pharma Laborator…" at bounding box center [424, 230] width 849 height 33
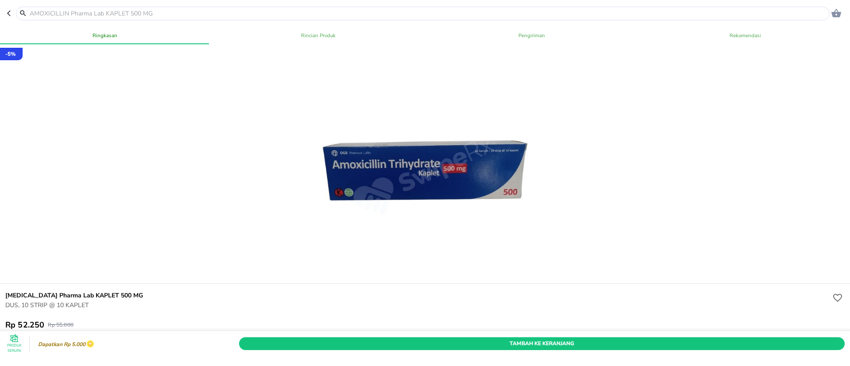
click at [9, 12] on icon "button" at bounding box center [9, 14] width 4 height 6
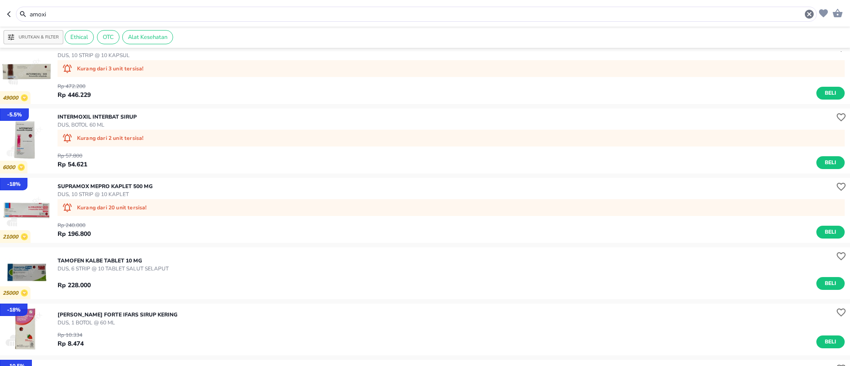
scroll to position [2023, 0]
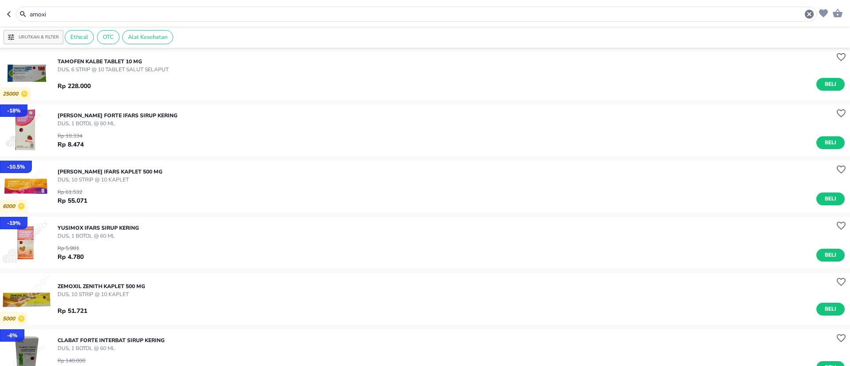
click at [68, 5] on header "amoxi" at bounding box center [425, 13] width 850 height 27
click at [53, 15] on input "amoxi" at bounding box center [416, 14] width 775 height 9
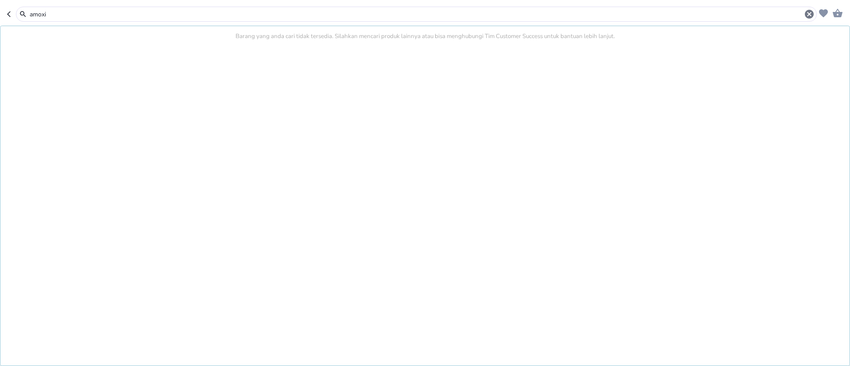
click at [53, 15] on input "amoxi" at bounding box center [416, 14] width 775 height 9
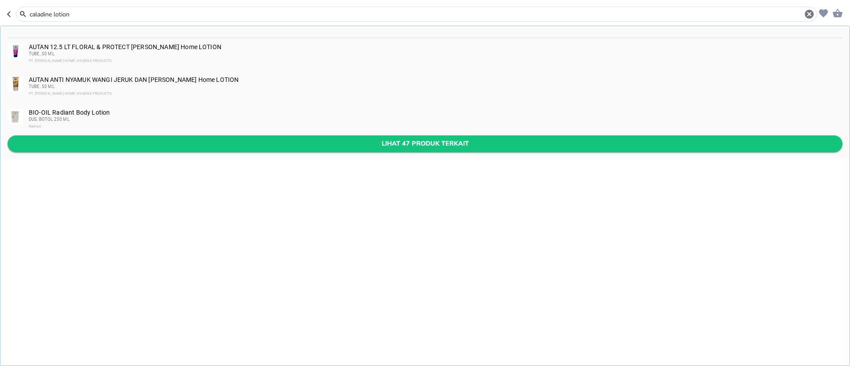
click at [156, 148] on span "Lihat 47 produk terkait" at bounding box center [425, 143] width 821 height 11
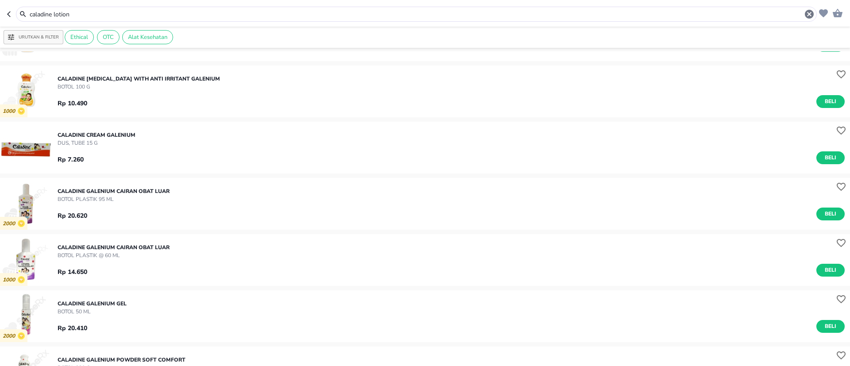
scroll to position [598, 0]
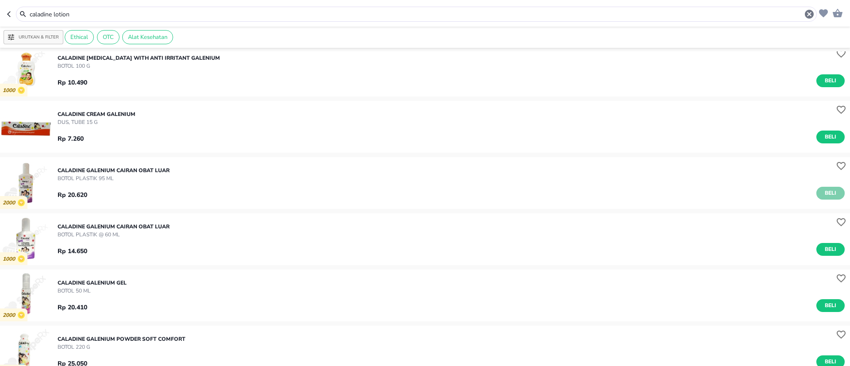
click at [823, 195] on span "Beli" at bounding box center [830, 193] width 15 height 9
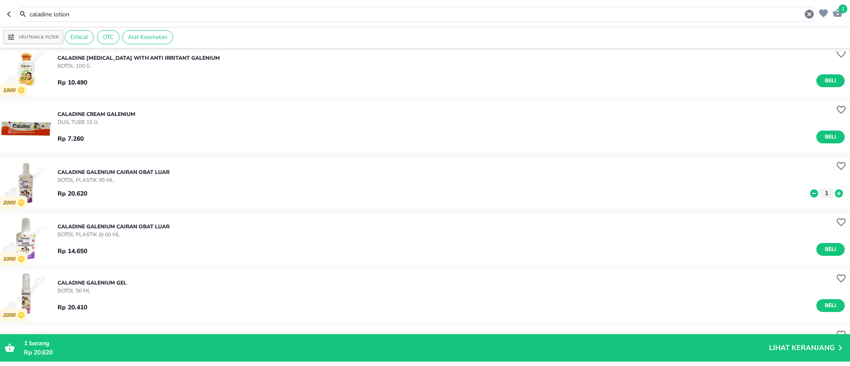
click at [53, 13] on input "caladine lotion" at bounding box center [416, 14] width 775 height 9
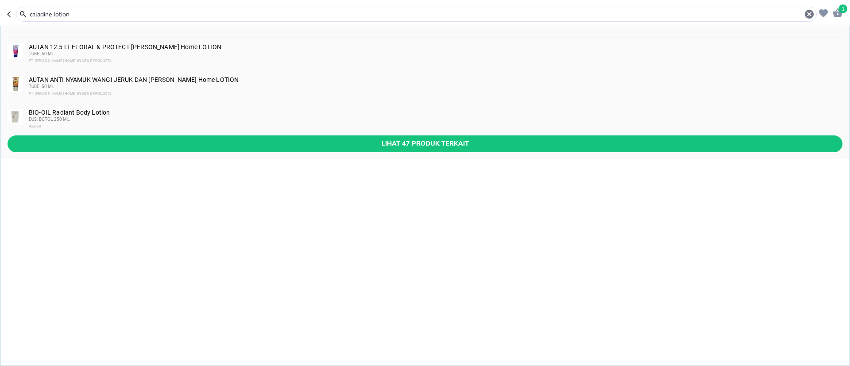
click at [53, 13] on input "caladine lotion" at bounding box center [416, 14] width 775 height 9
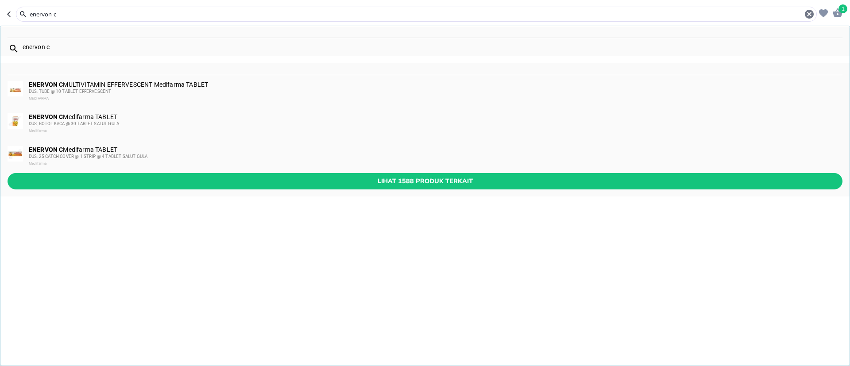
type input "enervon c"
click at [36, 121] on span "DUS, BOTOL KACA @ 30 TABLET SALUT GULA" at bounding box center [74, 123] width 90 height 5
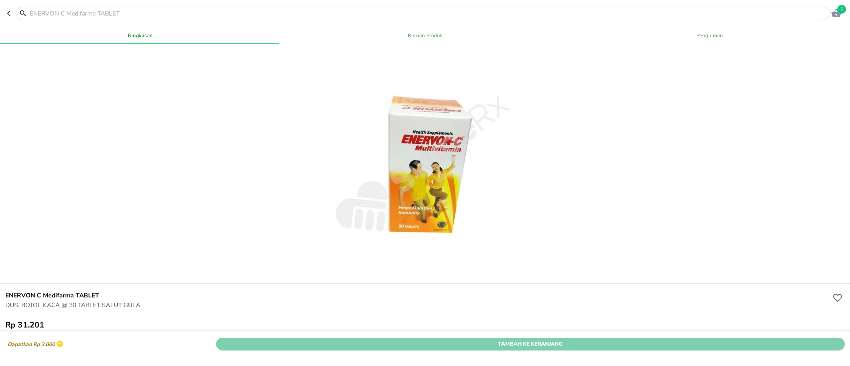
click at [653, 339] on span "Tambah Ke Keranjang" at bounding box center [530, 343] width 615 height 9
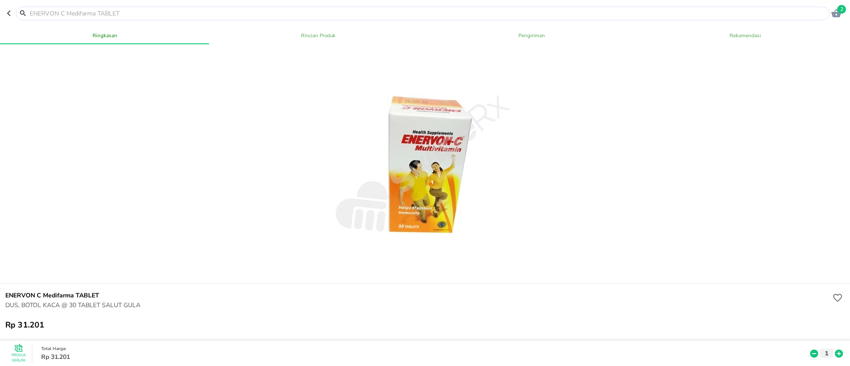
click at [90, 9] on input "text" at bounding box center [428, 13] width 799 height 9
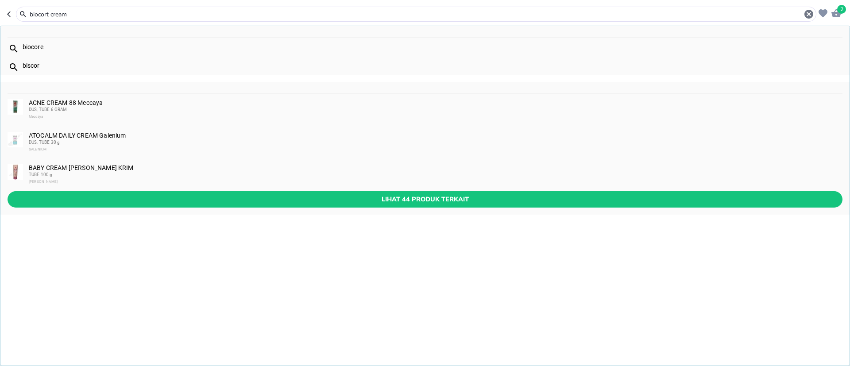
click at [40, 10] on input "biocort cream" at bounding box center [416, 14] width 775 height 9
click at [59, 13] on input "biocort cream" at bounding box center [416, 14] width 775 height 9
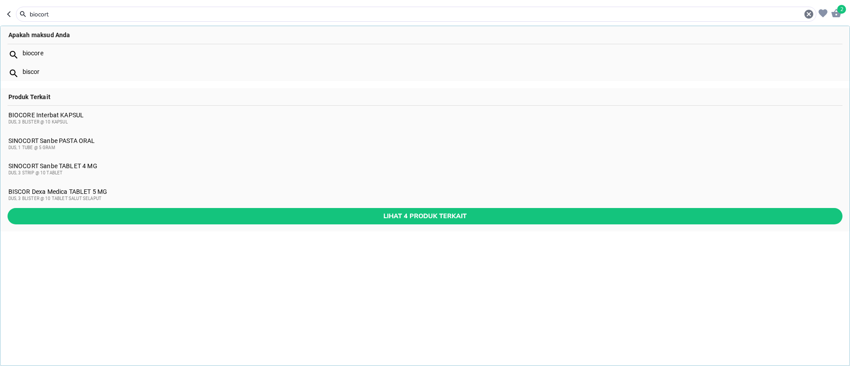
click at [146, 18] on input "biocort" at bounding box center [416, 14] width 775 height 9
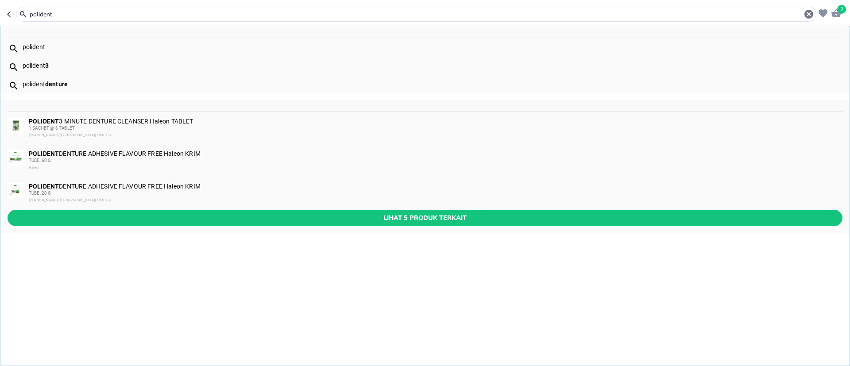
type input "polident"
click at [111, 153] on div "POLIDENT DENTURE ADHESIVE FLAVOUR FREE Haleon KRIM TUBE, 60 G Haleon" at bounding box center [435, 160] width 813 height 21
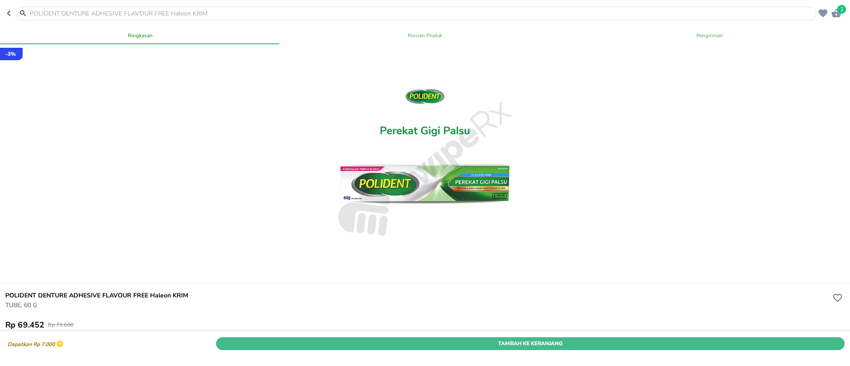
click at [561, 339] on span "Tambah Ke Keranjang" at bounding box center [530, 343] width 615 height 9
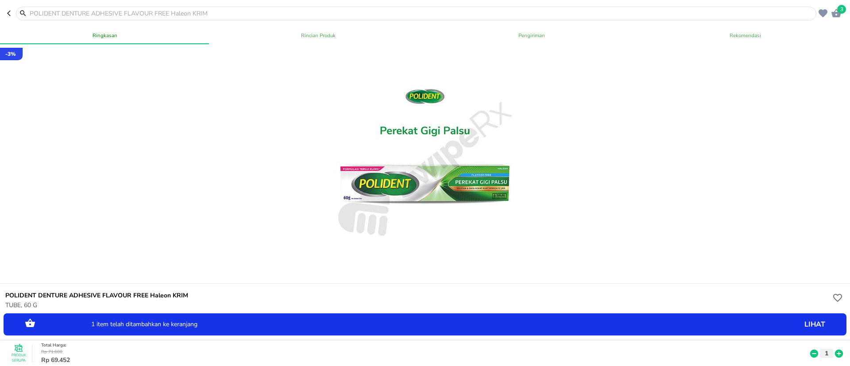
click at [116, 14] on input "text" at bounding box center [421, 13] width 785 height 9
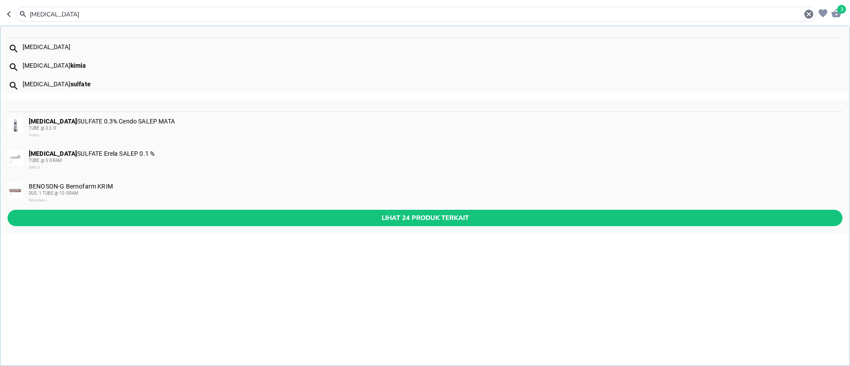
type input "gentamicin"
click at [82, 164] on div "ERELA" at bounding box center [435, 167] width 813 height 7
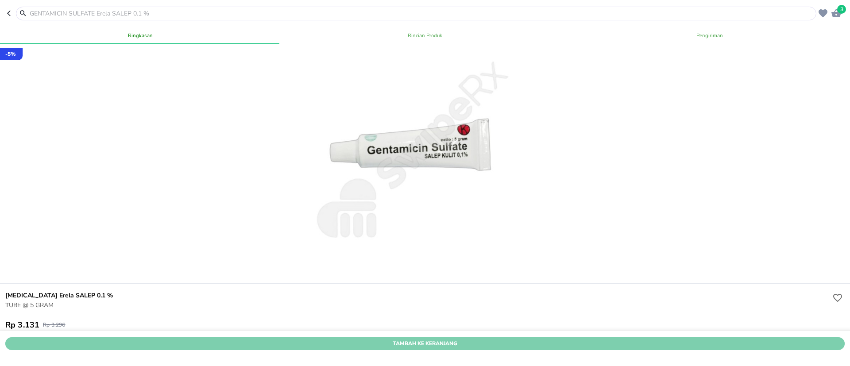
click at [508, 339] on span "Tambah Ke Keranjang" at bounding box center [425, 343] width 826 height 9
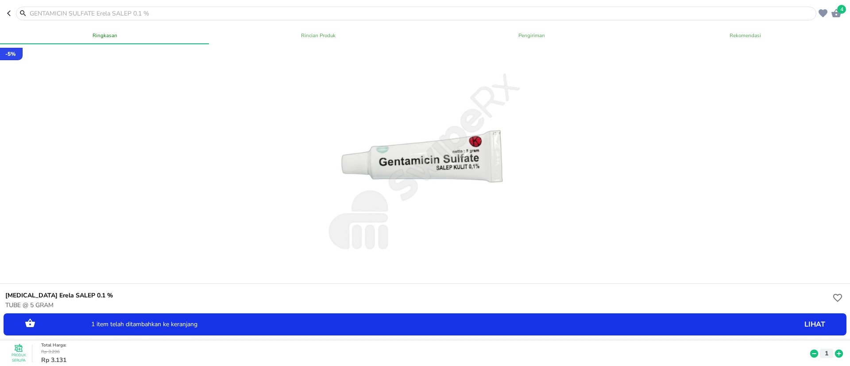
click at [142, 10] on input "text" at bounding box center [421, 13] width 785 height 9
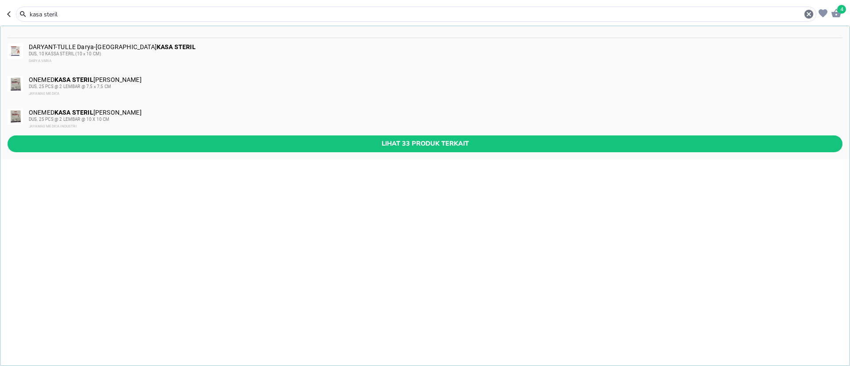
type input "kasa steril"
click at [128, 115] on div "ONEMED KASA STERIL Jayamas Medica DUS, 25 PCS @ 2 LEMBAR @ 10 X 10 CM JAYAMAS M…" at bounding box center [435, 119] width 813 height 21
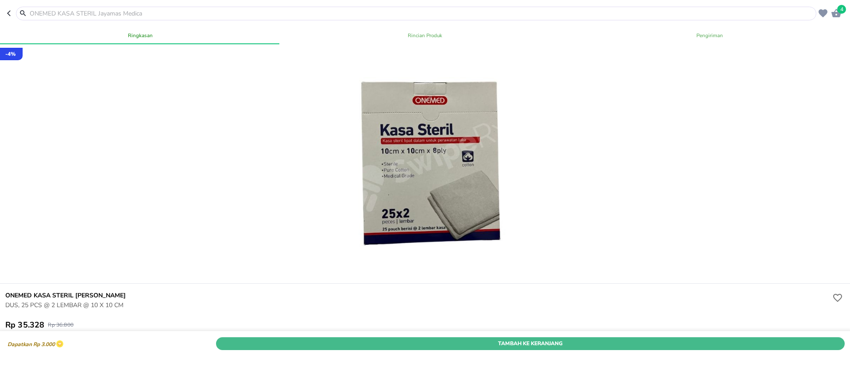
click at [497, 339] on span "Tambah Ke Keranjang" at bounding box center [530, 343] width 615 height 9
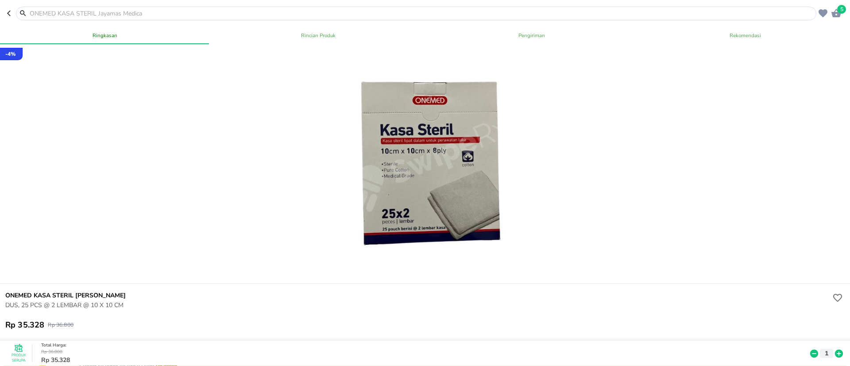
click at [97, 17] on input "text" at bounding box center [421, 13] width 785 height 9
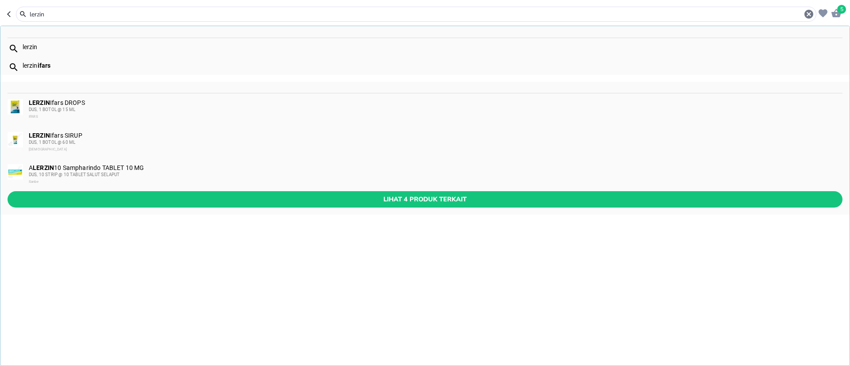
type input "lerzin"
click at [17, 141] on img at bounding box center [15, 139] width 15 height 15
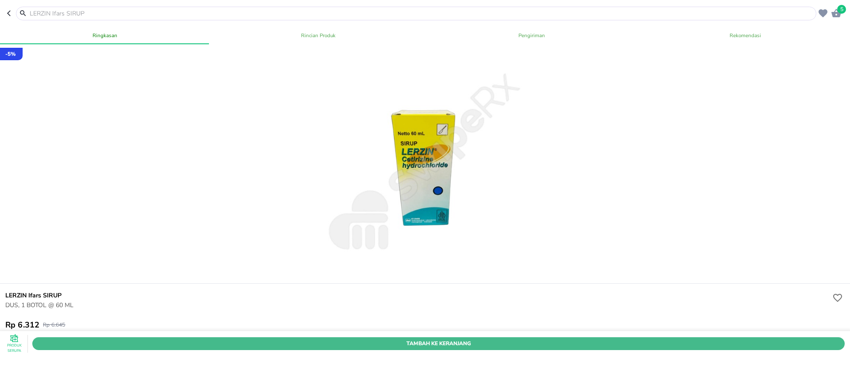
click at [520, 339] on span "Tambah Ke Keranjang" at bounding box center [438, 343] width 799 height 9
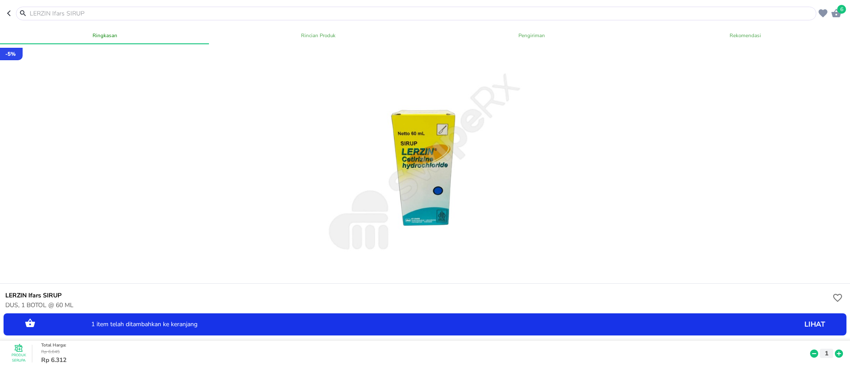
click at [55, 14] on input "text" at bounding box center [421, 13] width 785 height 9
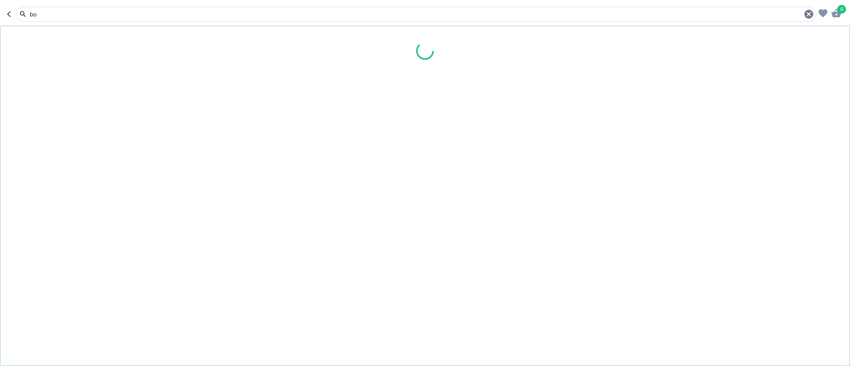
type input "b"
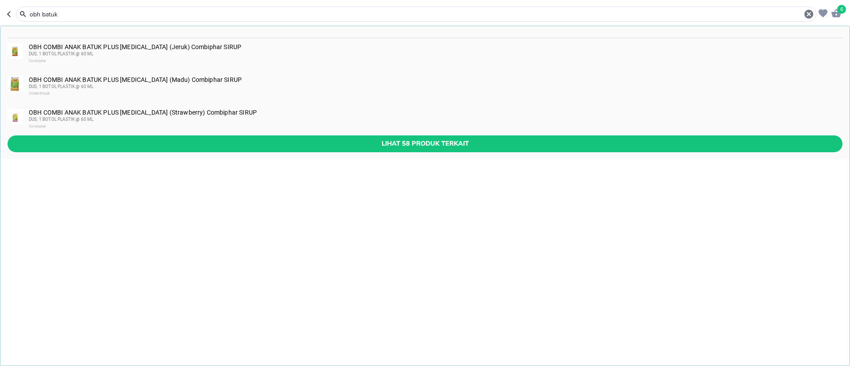
type input "obh batuk"
click at [182, 119] on div "DUS, 1 BOTOL PLASTIK @ 60 ML" at bounding box center [435, 119] width 813 height 7
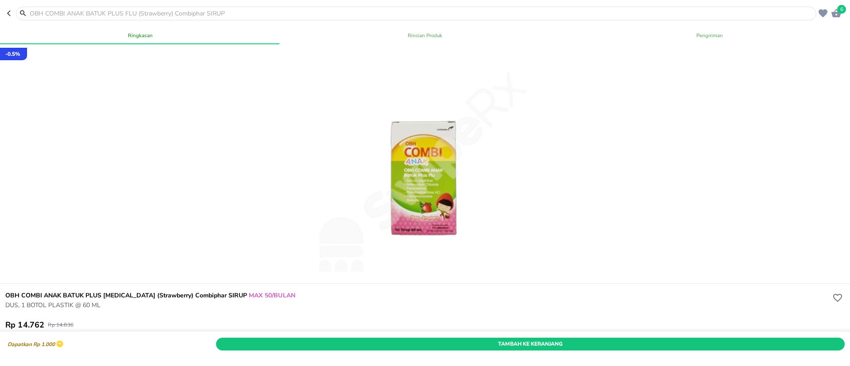
click at [467, 336] on div "Tambah Ke Keranjang" at bounding box center [530, 344] width 632 height 16
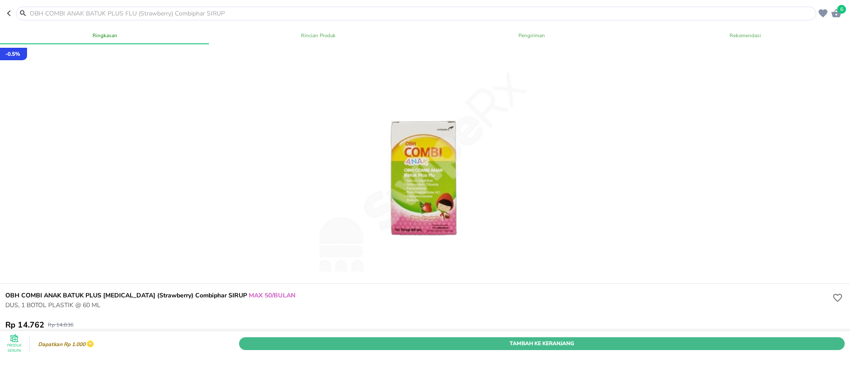
click at [470, 339] on span "Tambah Ke Keranjang" at bounding box center [542, 343] width 592 height 9
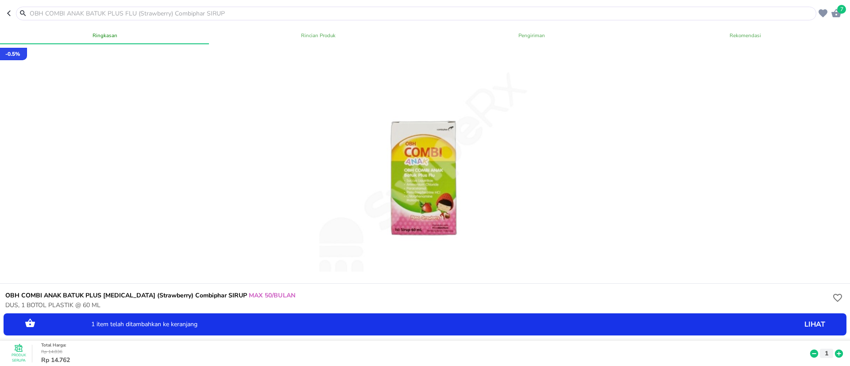
click at [7, 15] on header "7" at bounding box center [425, 13] width 850 height 27
click at [7, 14] on icon "button" at bounding box center [10, 13] width 7 height 7
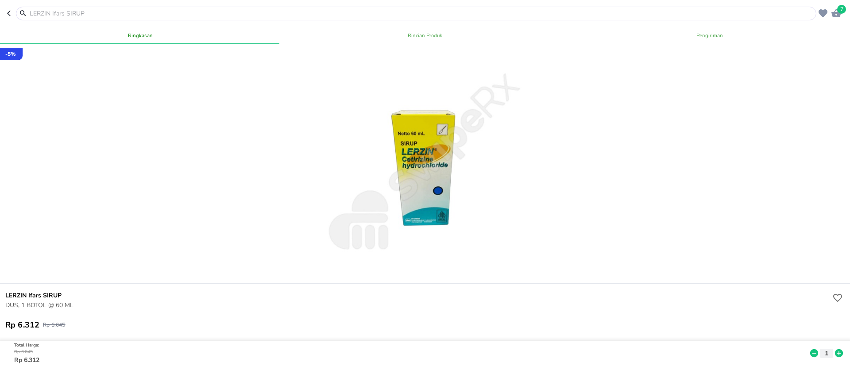
click at [49, 15] on input "text" at bounding box center [421, 13] width 785 height 9
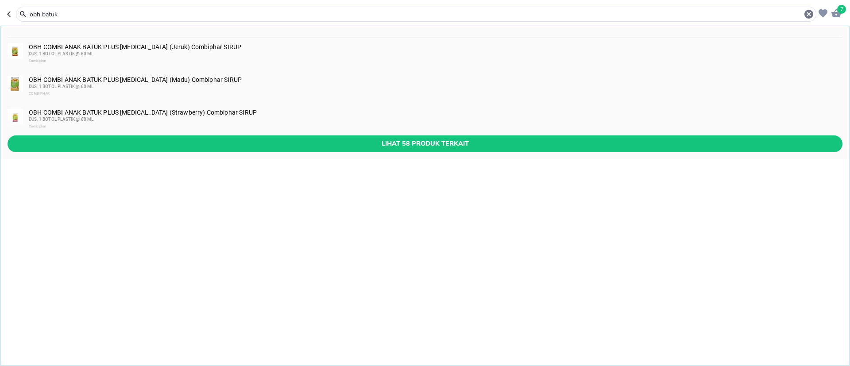
type input "obh batuk"
click at [109, 89] on div "DUS, 1 BOTOL PLASTIK @ 60 ML" at bounding box center [435, 86] width 813 height 7
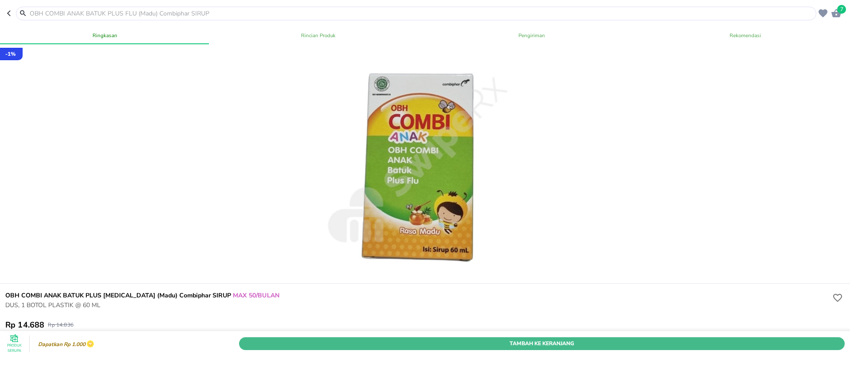
click at [562, 339] on span "Tambah Ke Keranjang" at bounding box center [542, 343] width 592 height 9
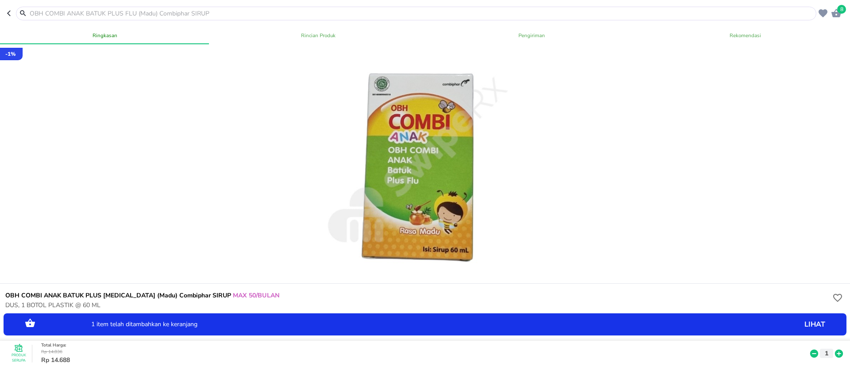
click at [74, 8] on div at bounding box center [416, 14] width 800 height 14
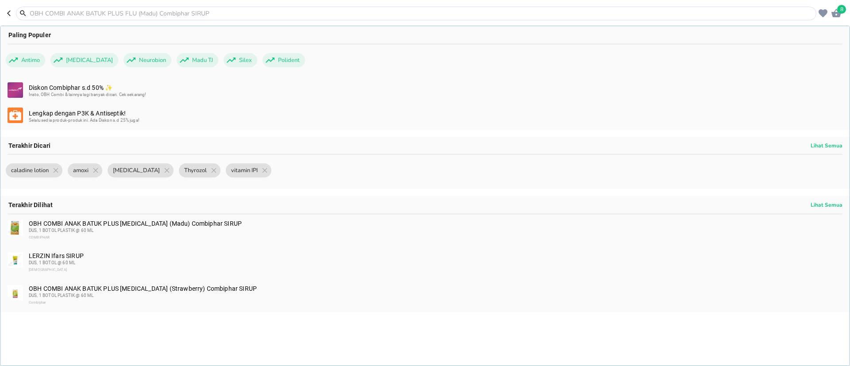
click at [81, 17] on input "text" at bounding box center [421, 13] width 785 height 9
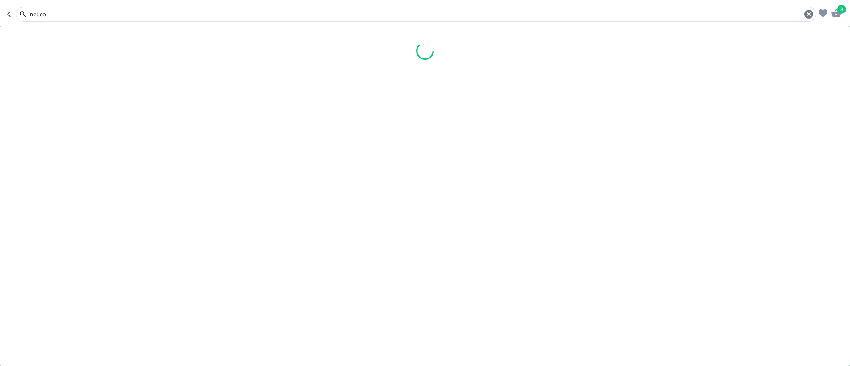
type input "nellco"
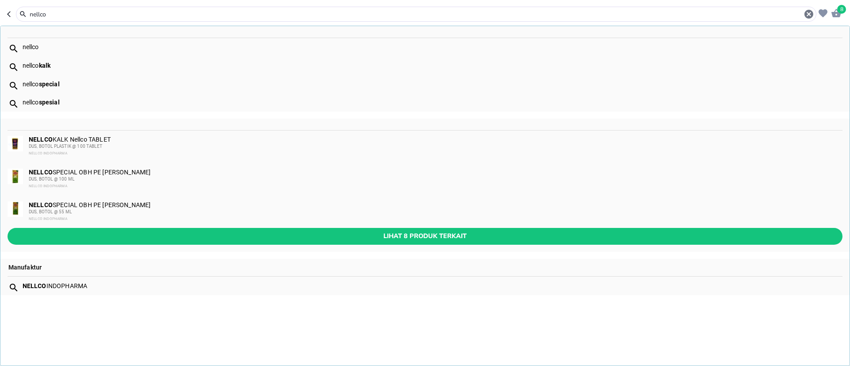
drag, startPoint x: 95, startPoint y: 204, endPoint x: 480, endPoint y: 134, distance: 391.9
click at [480, 134] on div "NELLCO KALK Nellco TABLET DUS, BOTOL PLASTIK @ 100 TABLET NELLCO INDOPHARMA NEL…" at bounding box center [424, 185] width 849 height 133
click at [427, 169] on div "NELLCO SPECIAL OBH PE Nellco SIRUP DUS, BOTOL @ 100 ML NELLCO INDOPHARMA" at bounding box center [435, 179] width 813 height 21
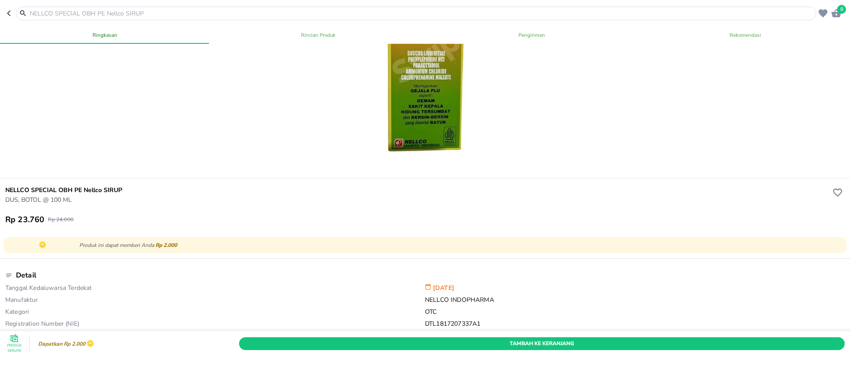
scroll to position [133, 0]
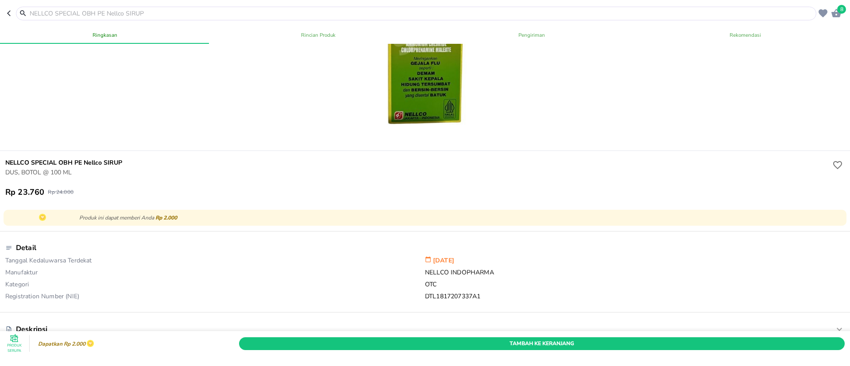
click at [5, 14] on header "8" at bounding box center [425, 13] width 850 height 27
click at [12, 18] on button "button" at bounding box center [11, 14] width 9 height 14
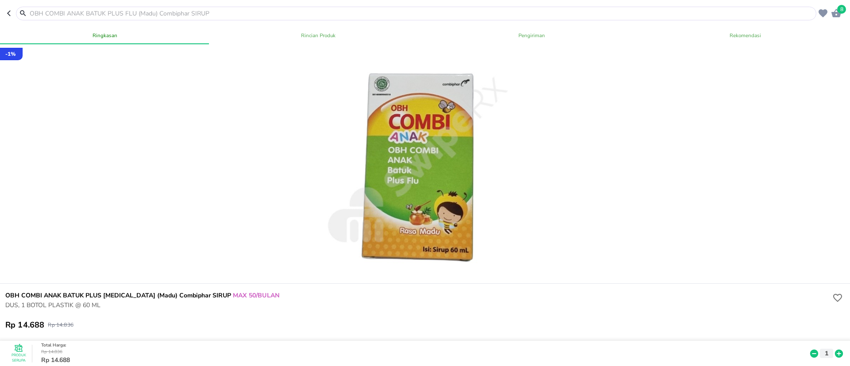
click at [77, 12] on input "text" at bounding box center [421, 13] width 785 height 9
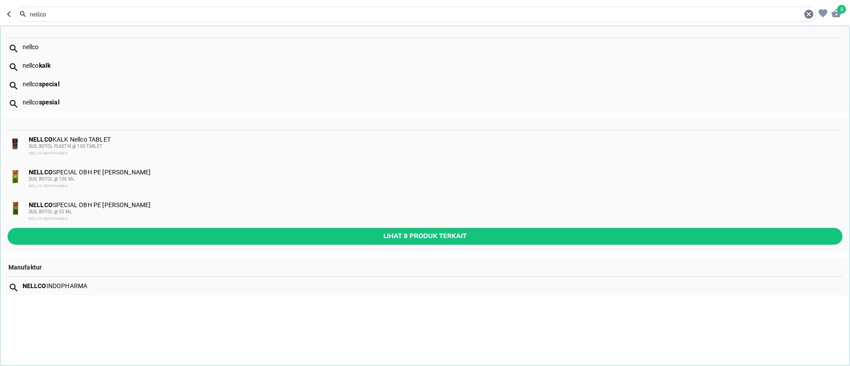
type input "nellco"
click at [107, 213] on div "DUS, BOTOL @ 55 ML" at bounding box center [435, 212] width 813 height 7
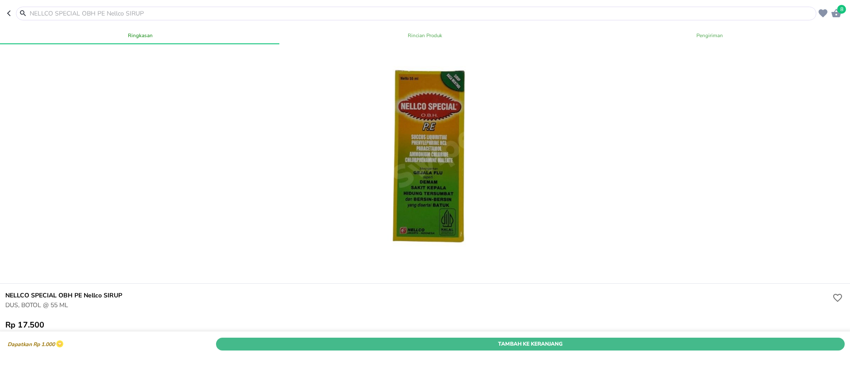
click at [750, 339] on span "Tambah Ke Keranjang" at bounding box center [530, 343] width 615 height 9
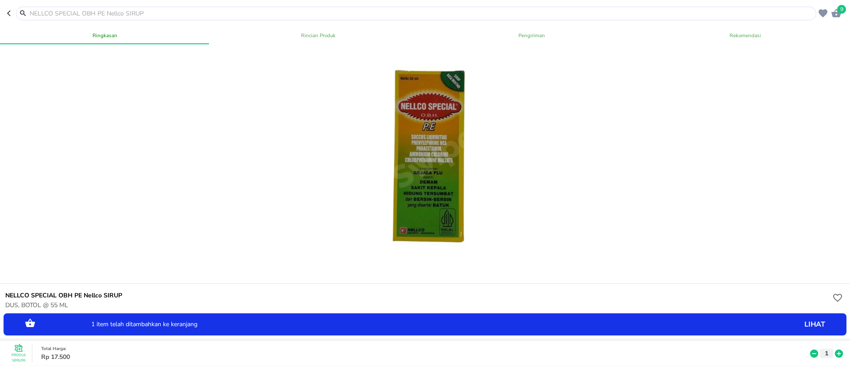
click at [835, 350] on icon at bounding box center [839, 354] width 8 height 8
click at [810, 350] on icon at bounding box center [814, 354] width 8 height 8
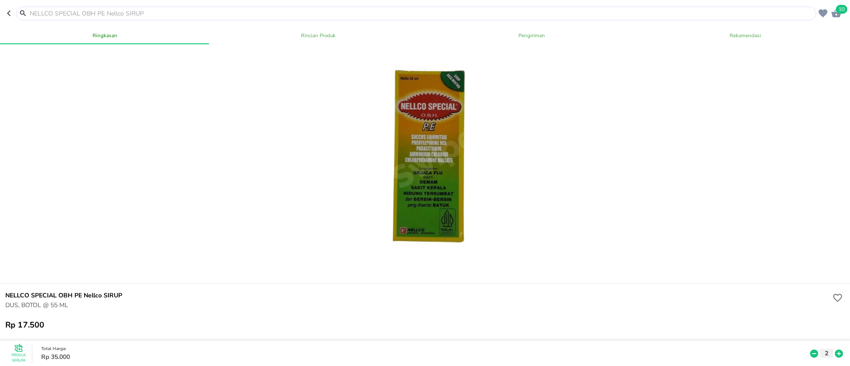
click at [101, 19] on div at bounding box center [416, 14] width 800 height 14
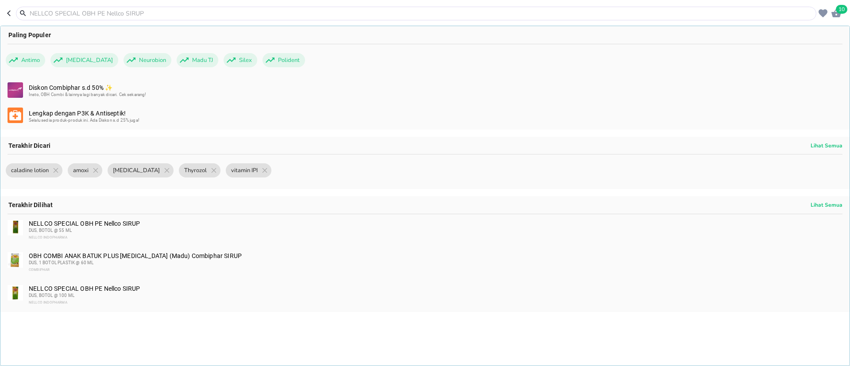
click at [101, 15] on input "text" at bounding box center [421, 13] width 785 height 9
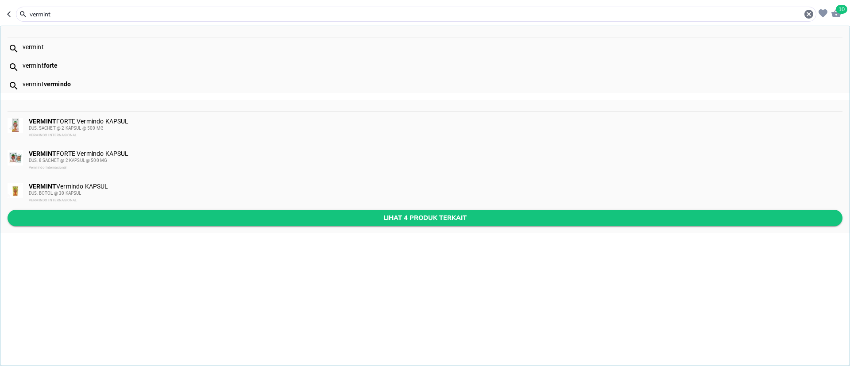
type input "vermint"
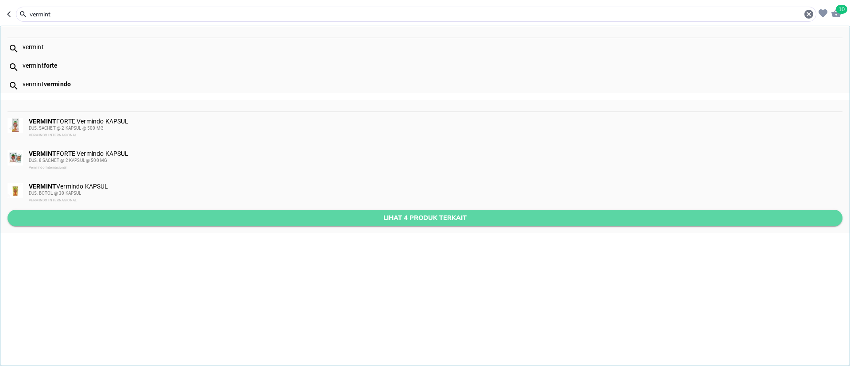
click at [136, 217] on span "Lihat 4 produk terkait" at bounding box center [425, 218] width 821 height 11
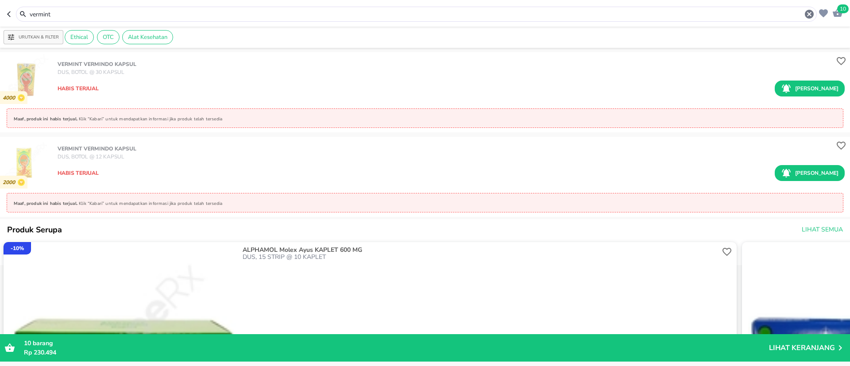
scroll to position [133, 0]
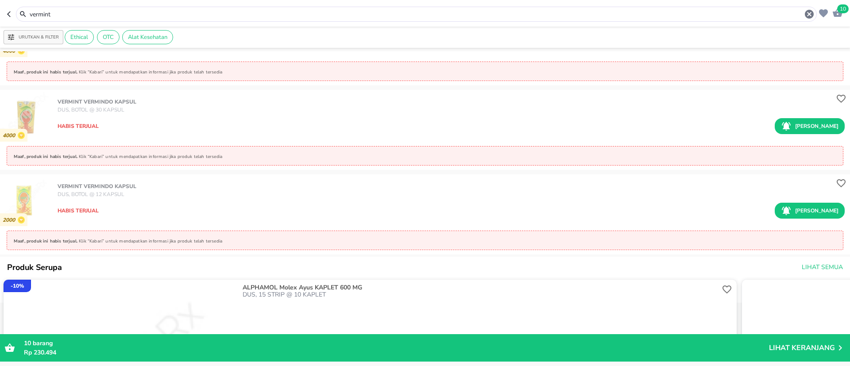
click at [119, 14] on input "vermint" at bounding box center [416, 14] width 775 height 9
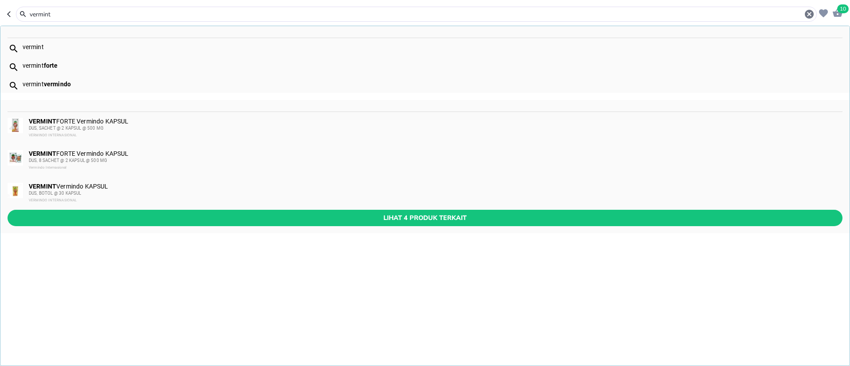
click at [119, 14] on input "vermint" at bounding box center [416, 14] width 775 height 9
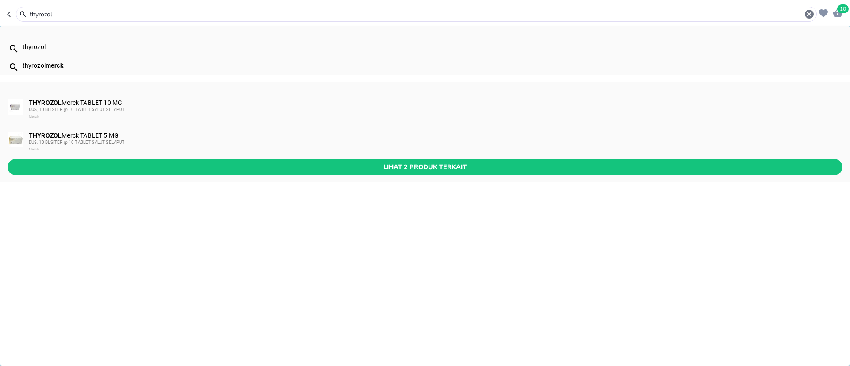
click at [71, 13] on input "thyrozol" at bounding box center [416, 14] width 775 height 9
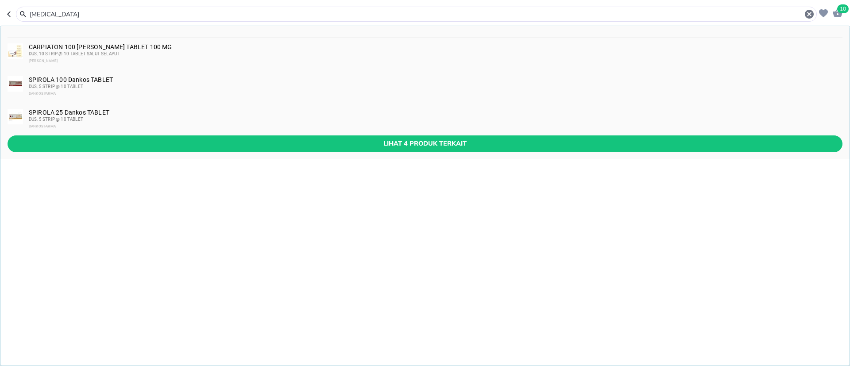
click at [138, 24] on header "10 spironolactone CARPIATON 100 Pratapa Nirmala TABLET 100 MG DUS, 10 STRIP @ 1…" at bounding box center [425, 13] width 850 height 27
click at [132, 16] on input "spironolactone" at bounding box center [416, 14] width 775 height 9
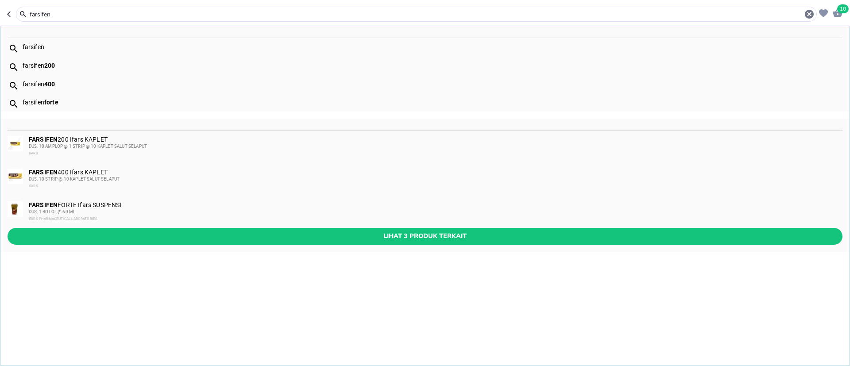
type input "farsifen"
click at [139, 205] on div "FARSIFEN FORTE Ifars SUSPENSI DUS, 1 BOTOL @ 60 ML IFARS PHARMACEUTICAL LABORAT…" at bounding box center [435, 211] width 813 height 21
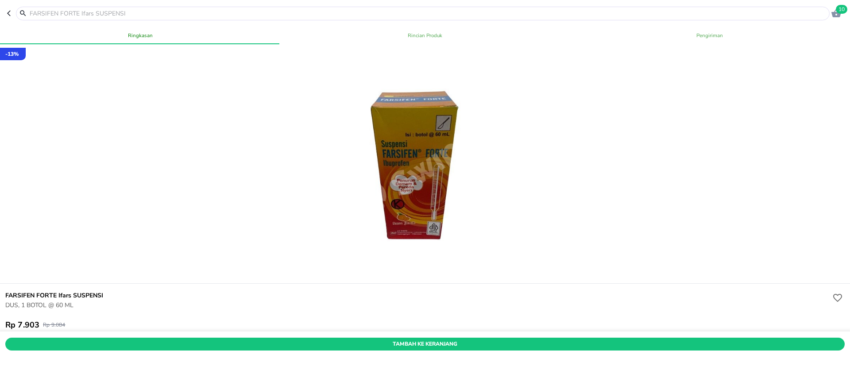
click at [6, 15] on header "10" at bounding box center [425, 13] width 850 height 27
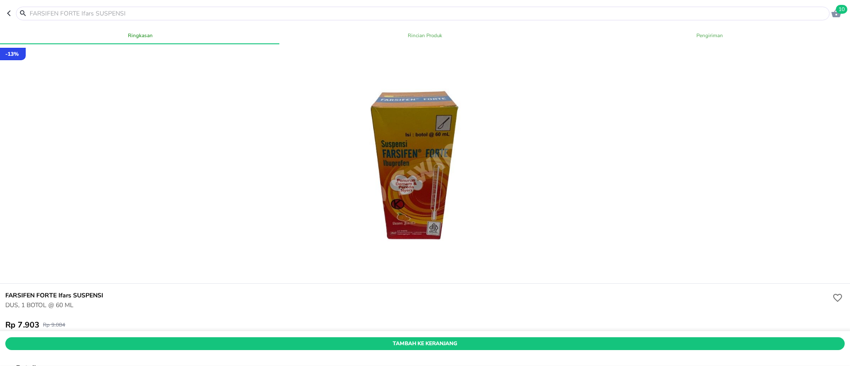
click at [12, 14] on icon "button" at bounding box center [10, 13] width 7 height 7
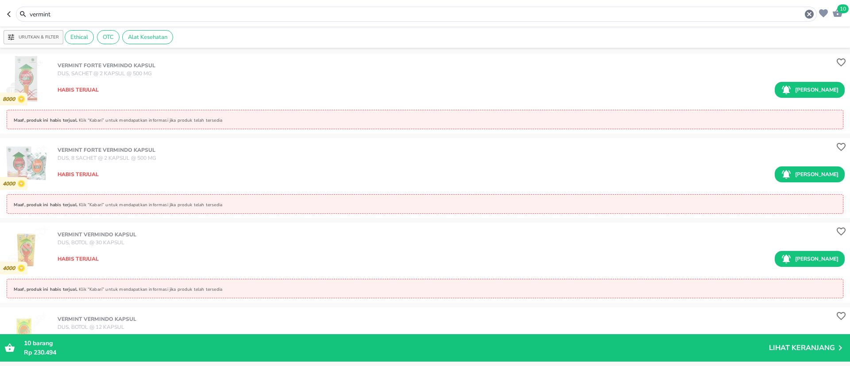
click at [55, 13] on input "vermint" at bounding box center [416, 14] width 775 height 9
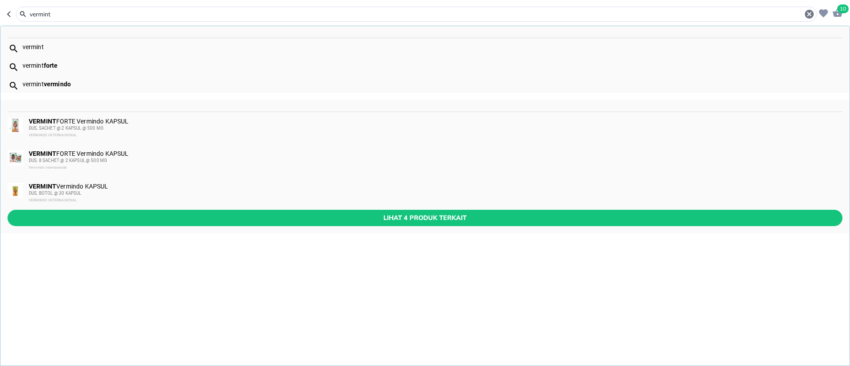
click at [55, 13] on input "vermint" at bounding box center [416, 14] width 775 height 9
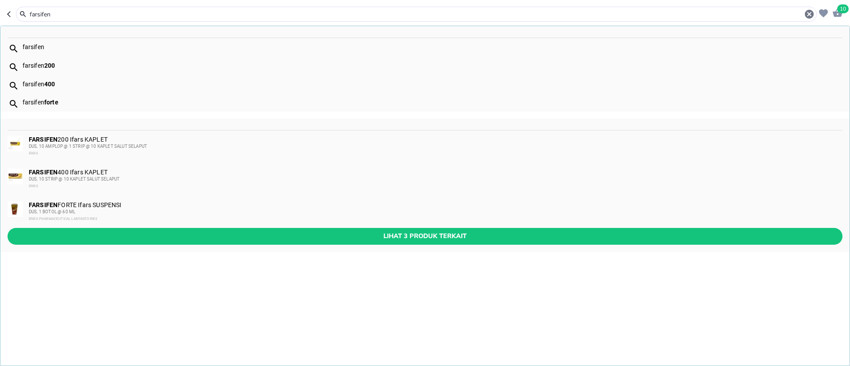
type input "farsifen"
drag, startPoint x: 153, startPoint y: 222, endPoint x: 164, endPoint y: 236, distance: 18.3
click at [164, 236] on div "FARSIFEN 200 Ifars KAPLET DUS, 10 AMPLOP @ 1 STRIP @ 10 KAPLET SALUT SELAPUT IF…" at bounding box center [424, 185] width 849 height 133
click at [164, 236] on span "Lihat 3 produk terkait" at bounding box center [425, 236] width 821 height 11
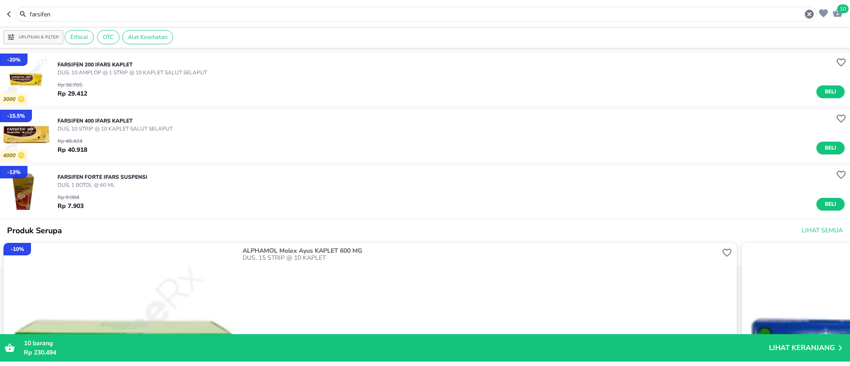
click at [788, 34] on div "Urutkan & Filter Ethical OTC Alat Kesehatan" at bounding box center [425, 37] width 850 height 21
click at [842, 12] on span "10" at bounding box center [843, 8] width 12 height 9
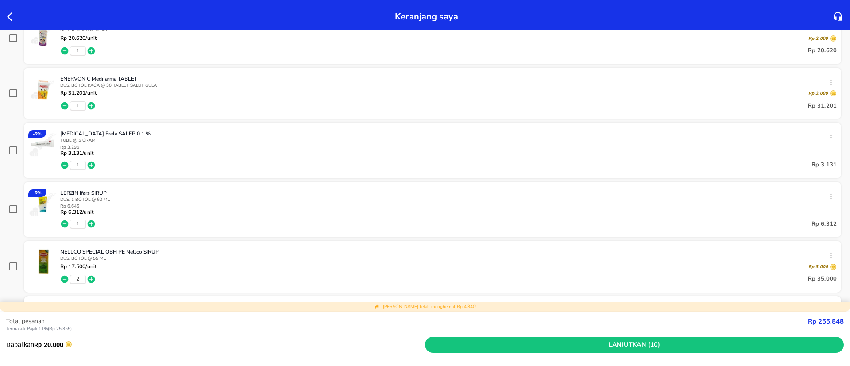
scroll to position [188, 0]
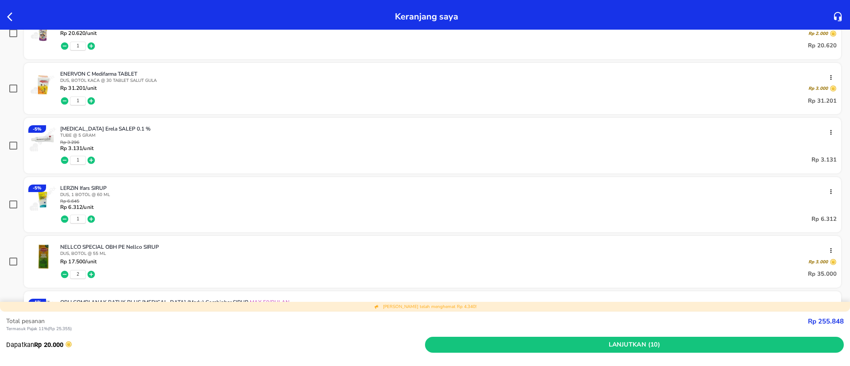
click at [64, 161] on icon "button" at bounding box center [65, 160] width 8 height 8
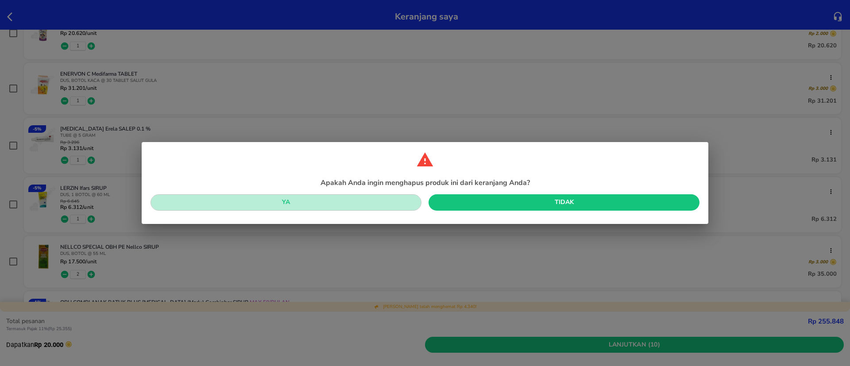
click at [344, 205] on span "Ya" at bounding box center [286, 202] width 257 height 11
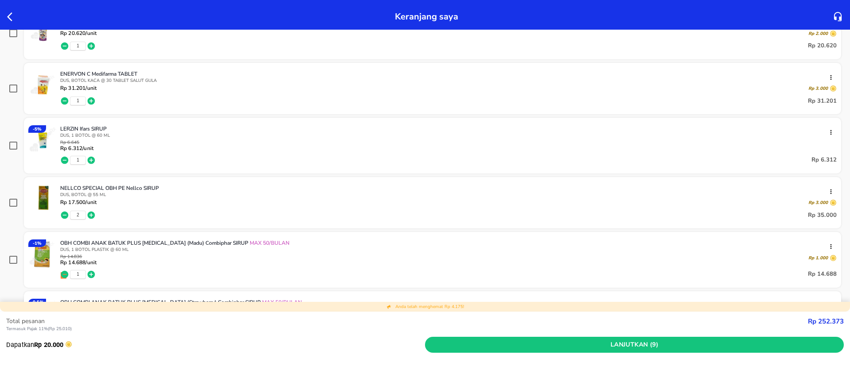
click at [10, 16] on icon "button" at bounding box center [12, 17] width 11 height 11
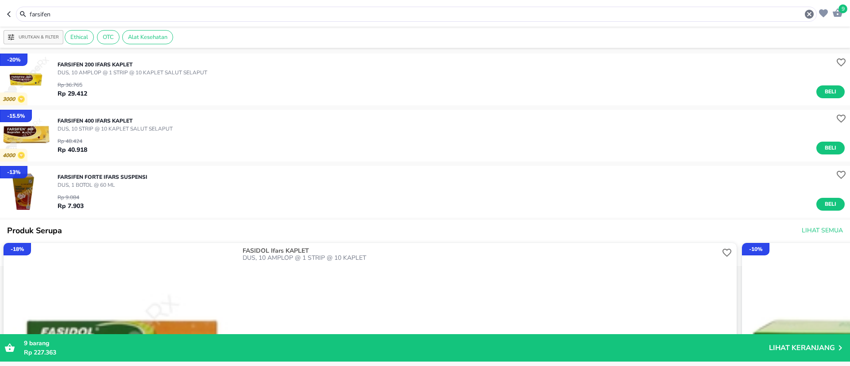
click at [120, 16] on input "farsifen" at bounding box center [416, 14] width 775 height 9
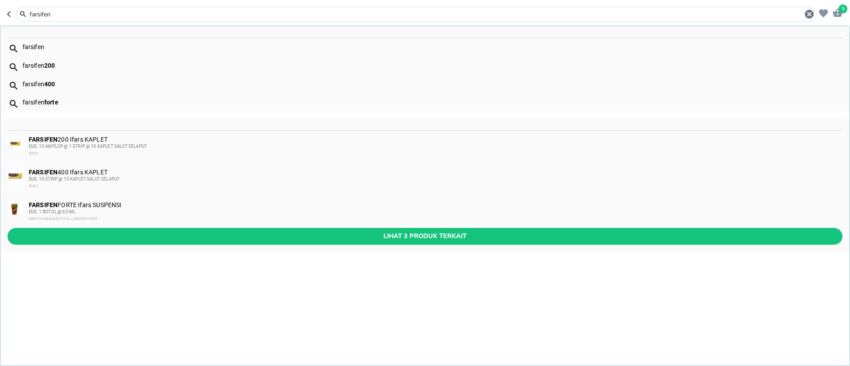
click at [120, 16] on input "farsifen" at bounding box center [416, 14] width 775 height 9
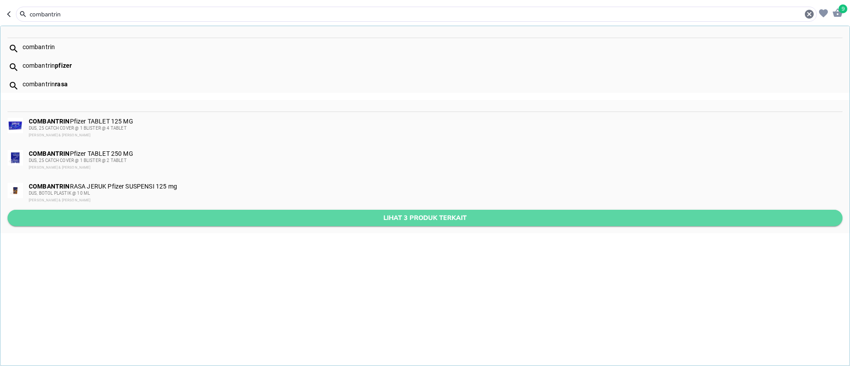
click at [227, 221] on span "Lihat 3 produk terkait" at bounding box center [425, 218] width 821 height 11
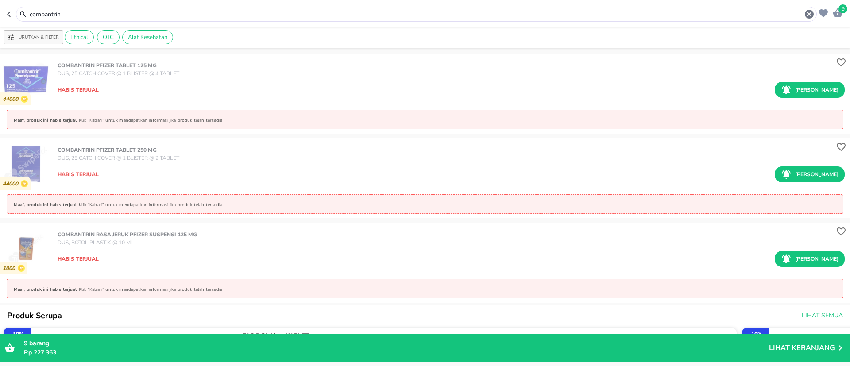
scroll to position [66, 0]
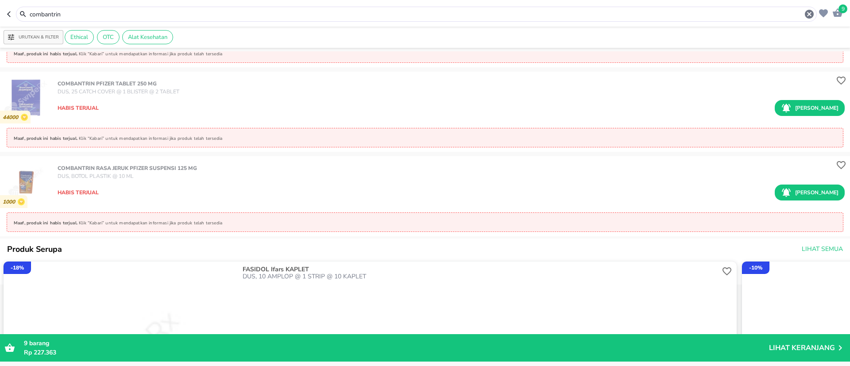
click at [128, 12] on input "combantrin" at bounding box center [416, 14] width 775 height 9
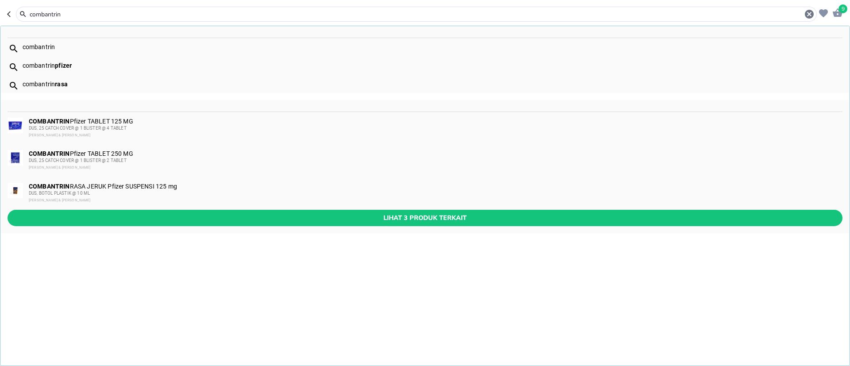
click at [128, 12] on input "combantrin" at bounding box center [416, 14] width 775 height 9
paste input "Konvermex"
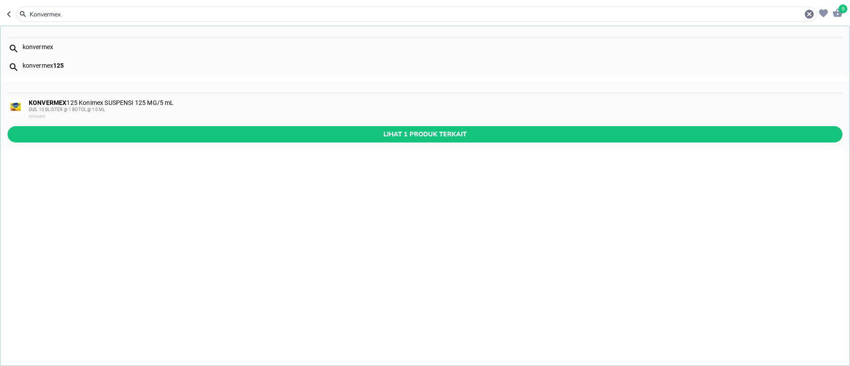
type input "Konvermex"
click at [165, 105] on div "KONVERMEX 125 Konimex SUSPENSI 125 MG/5 mL DUS, 10 BLISTER @ 1 BOTOL @ 10 ML KO…" at bounding box center [435, 109] width 813 height 21
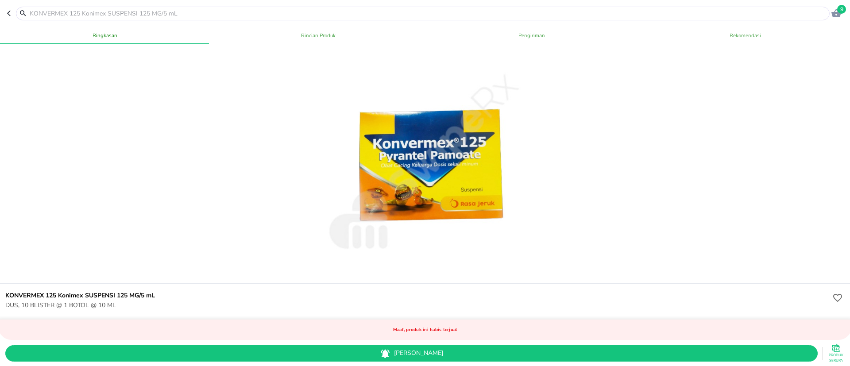
click at [843, 14] on header "9" at bounding box center [425, 13] width 850 height 27
click at [834, 4] on header "9" at bounding box center [425, 13] width 850 height 27
click at [841, 11] on span "9" at bounding box center [841, 9] width 9 height 9
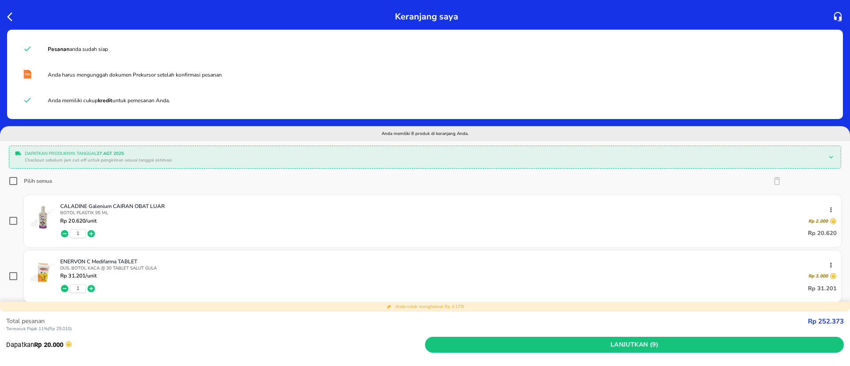
click at [94, 230] on icon "button" at bounding box center [91, 233] width 9 height 9
click at [9, 18] on icon "button" at bounding box center [9, 16] width 5 height 9
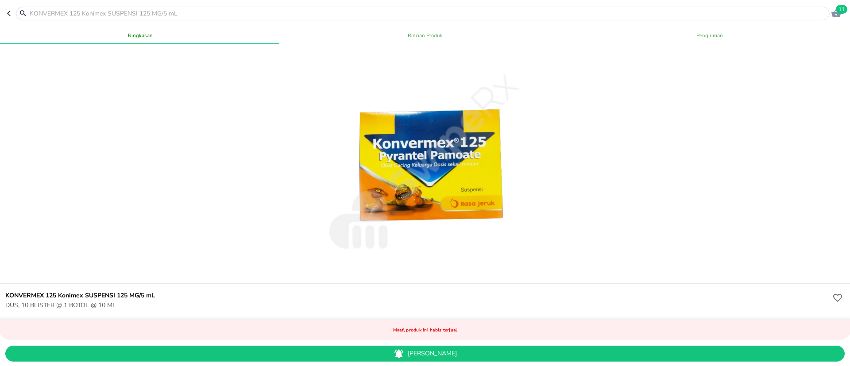
click at [48, 9] on input "text" at bounding box center [428, 13] width 799 height 9
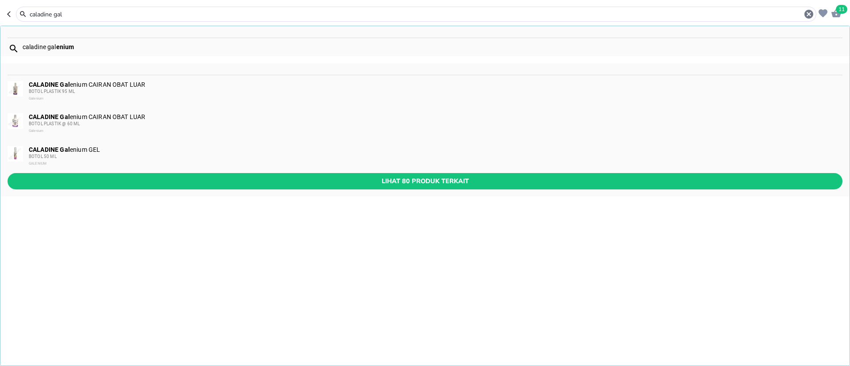
type input "caladine gal"
click at [56, 126] on div "BOTOL PLASTIK @ 60 ML" at bounding box center [435, 123] width 813 height 7
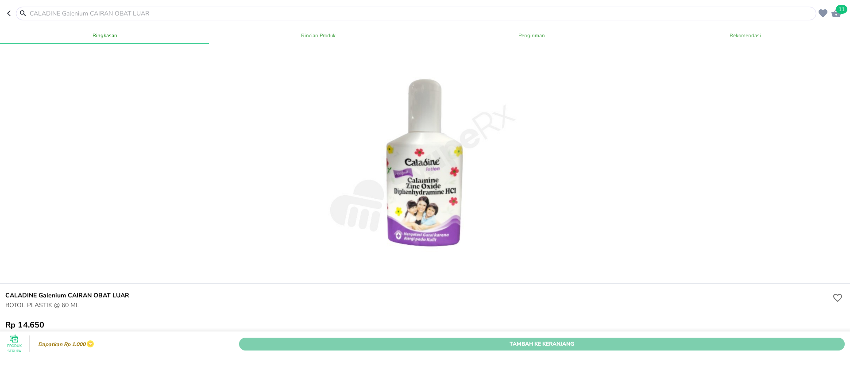
click at [623, 339] on span "Tambah Ke Keranjang" at bounding box center [542, 343] width 592 height 9
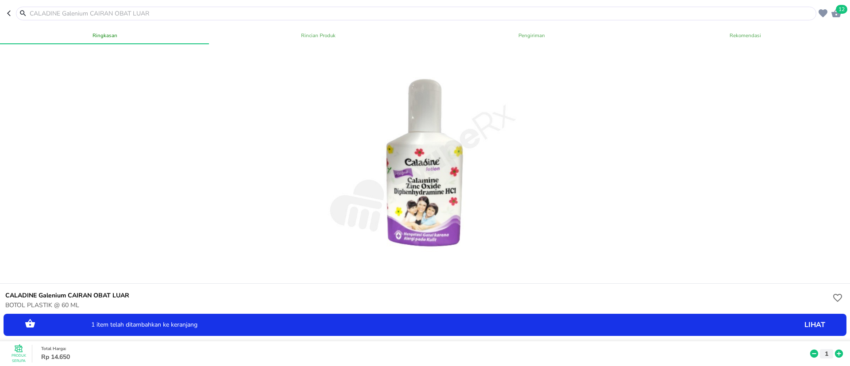
click at [835, 350] on icon at bounding box center [839, 354] width 8 height 8
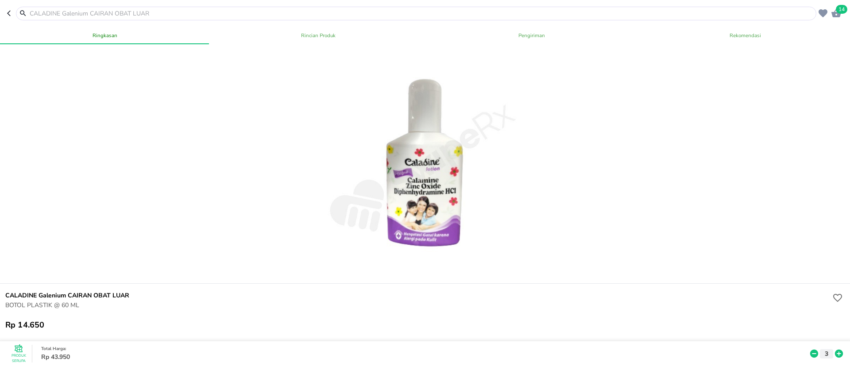
click at [835, 15] on icon "button" at bounding box center [836, 13] width 10 height 8
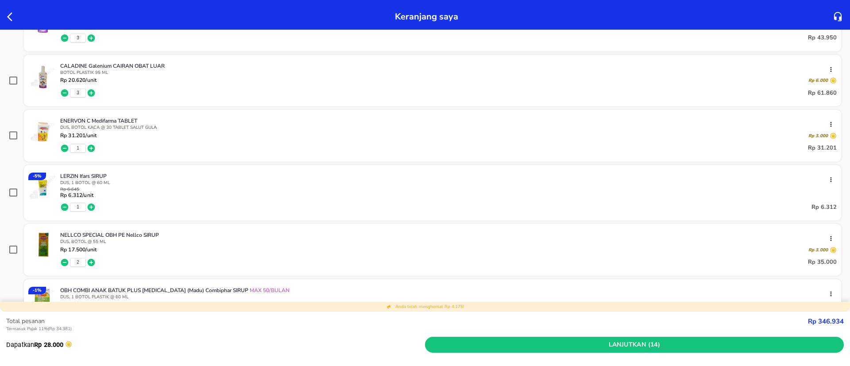
scroll to position [199, 0]
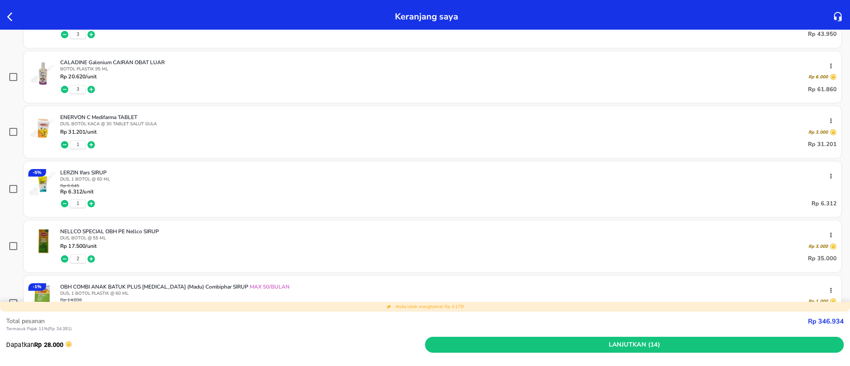
click at [93, 145] on icon "button" at bounding box center [92, 145] width 8 height 8
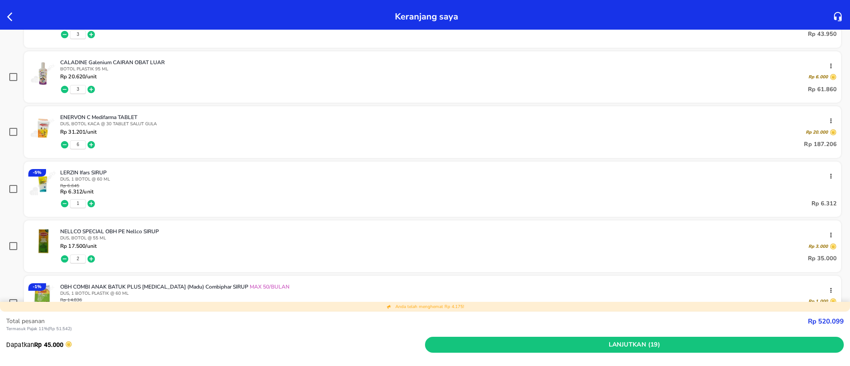
click at [93, 203] on icon "button" at bounding box center [91, 203] width 9 height 9
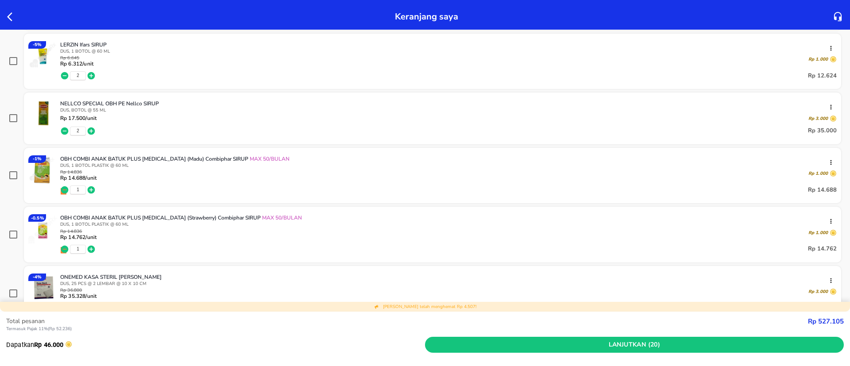
scroll to position [332, 0]
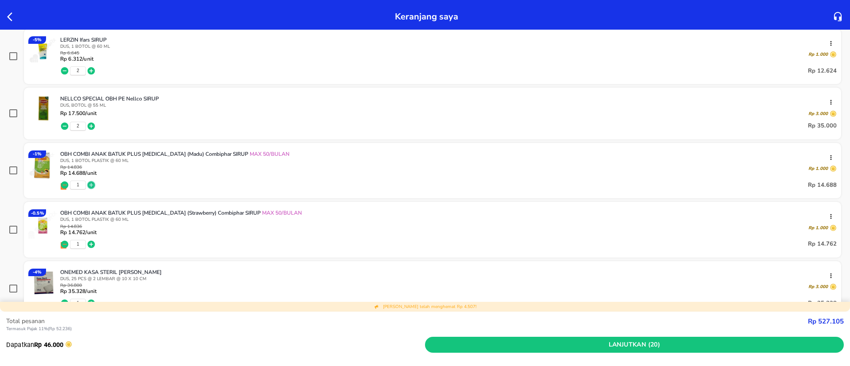
click at [92, 183] on icon "button" at bounding box center [92, 186] width 8 height 8
click at [94, 244] on icon "button" at bounding box center [92, 244] width 8 height 8
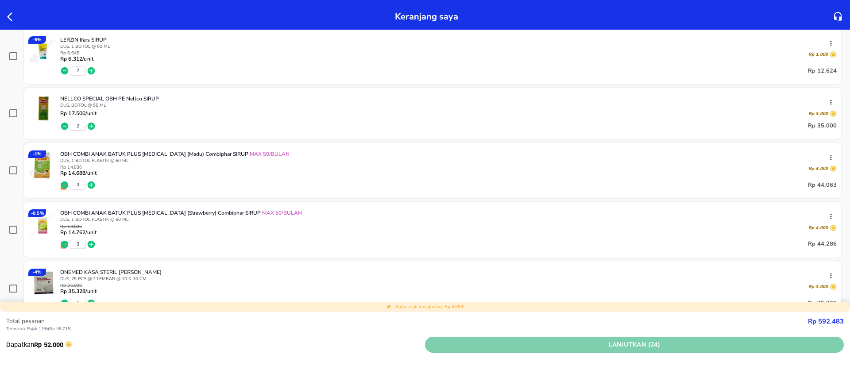
click at [677, 343] on span "Lanjutkan (24)" at bounding box center [635, 345] width 412 height 11
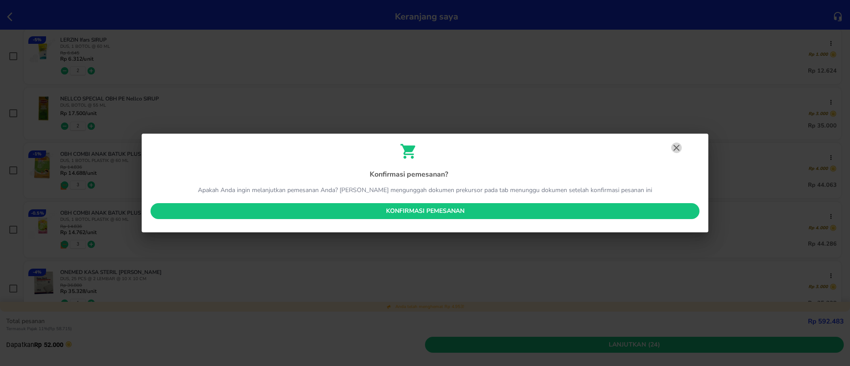
click at [680, 144] on icon "button" at bounding box center [676, 148] width 11 height 11
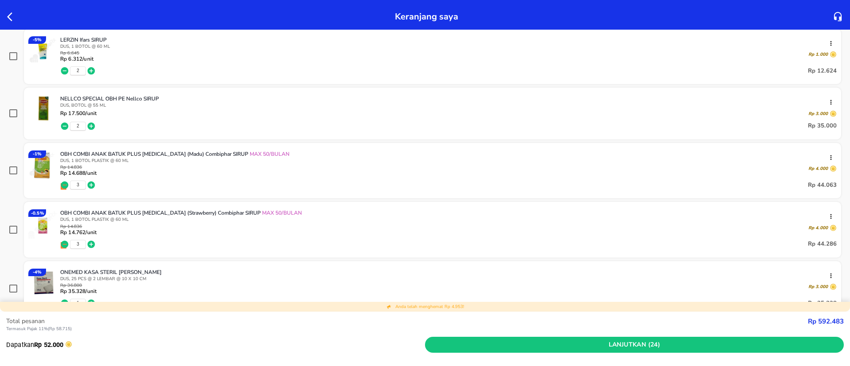
click at [88, 127] on icon "button" at bounding box center [92, 126] width 8 height 8
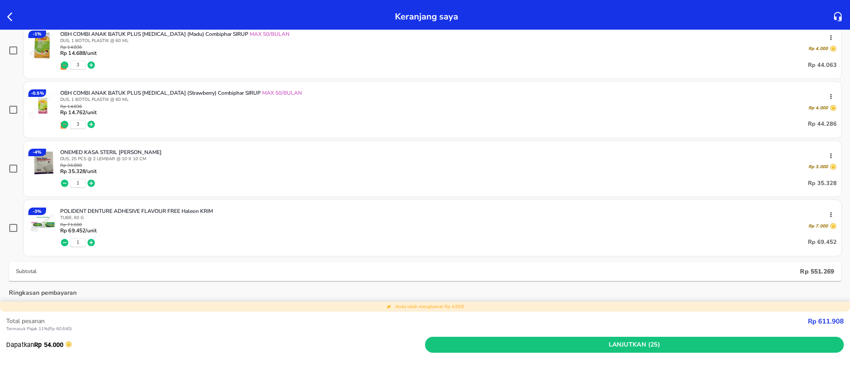
scroll to position [465, 0]
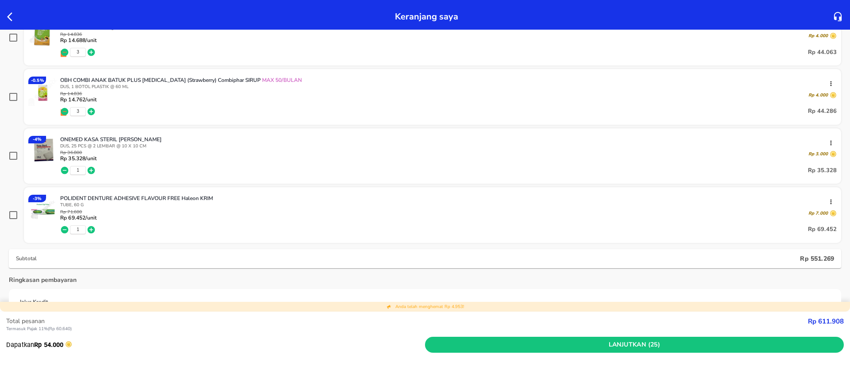
click at [94, 170] on icon "button" at bounding box center [92, 171] width 8 height 8
click at [94, 229] on icon "button" at bounding box center [92, 230] width 8 height 8
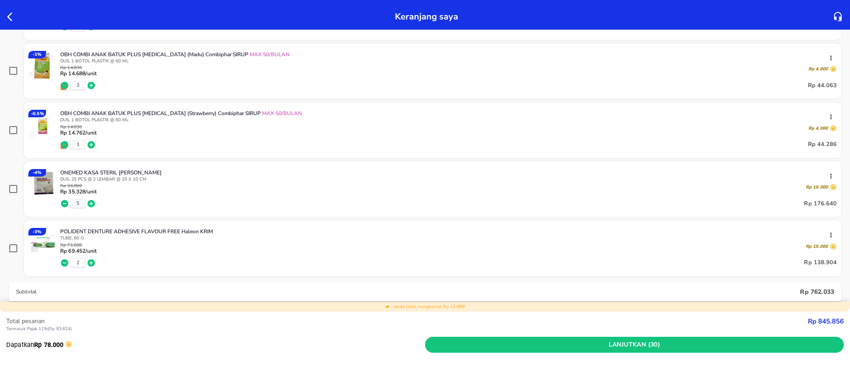
scroll to position [437, 0]
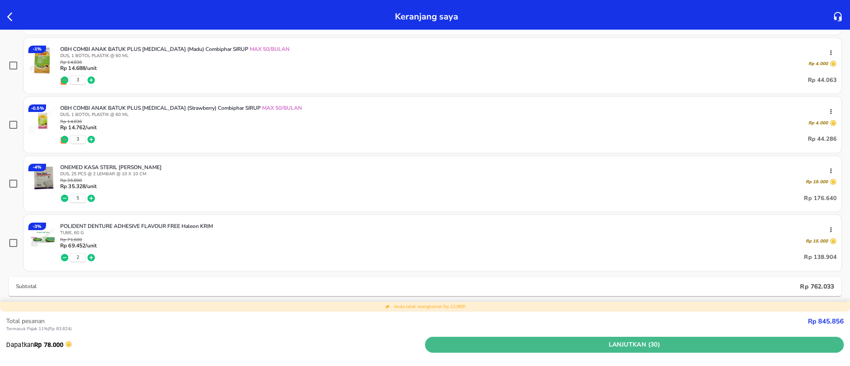
click at [577, 343] on span "Lanjutkan (30)" at bounding box center [635, 345] width 412 height 11
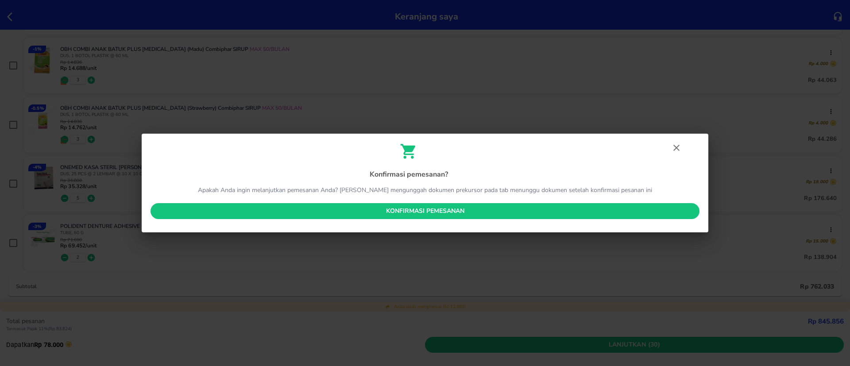
click at [462, 206] on span "Konfirmasi pemesanan" at bounding box center [425, 211] width 535 height 11
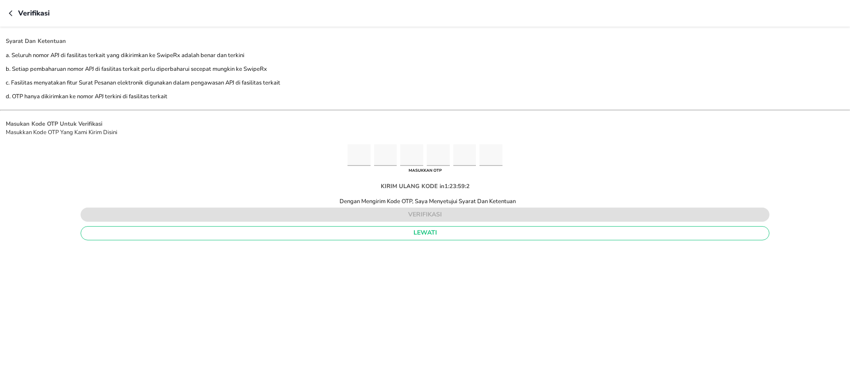
click at [396, 158] on input "Please enter OTP character 2" at bounding box center [385, 155] width 23 height 22
type input "3"
type input "1"
type input "5"
type input "8"
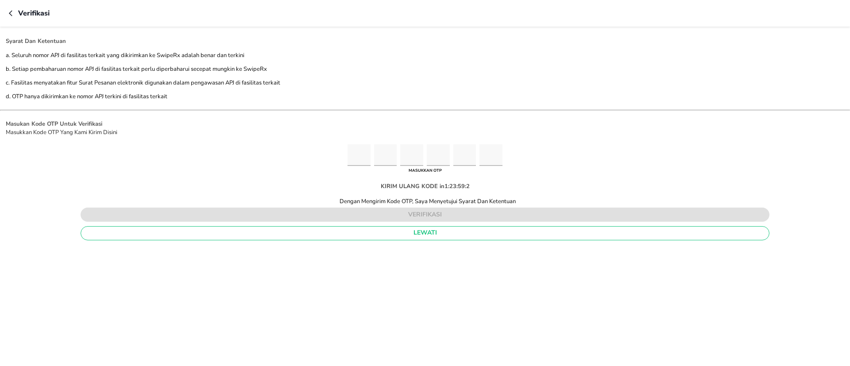
type input "9"
click at [569, 150] on div "Masukan Kode OTP Untuk Verifikasi Masukkan Kode OTP Yang Kami Kirim Disini 3 1 …" at bounding box center [425, 181] width 850 height 123
click at [486, 162] on input "Please enter OTP character 6" at bounding box center [490, 155] width 23 height 22
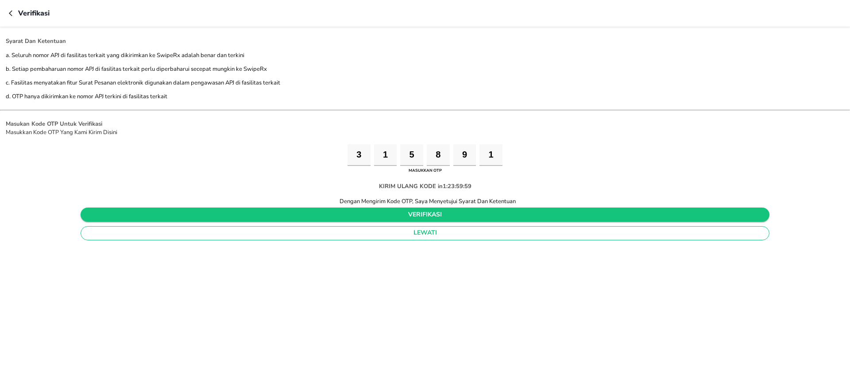
type input "1"
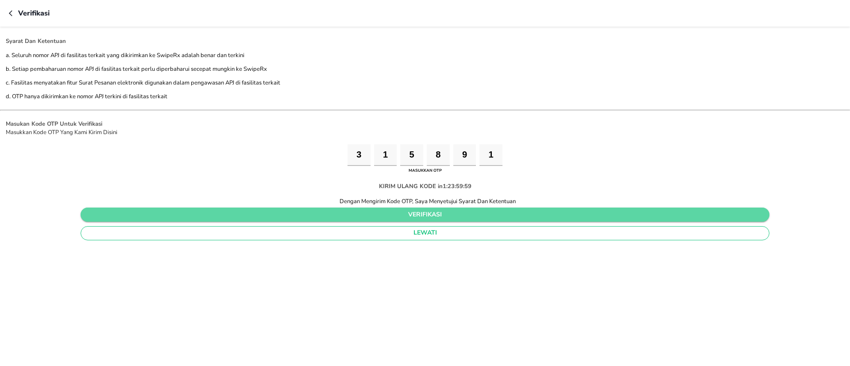
click at [481, 216] on span "verifikasi" at bounding box center [425, 214] width 674 height 11
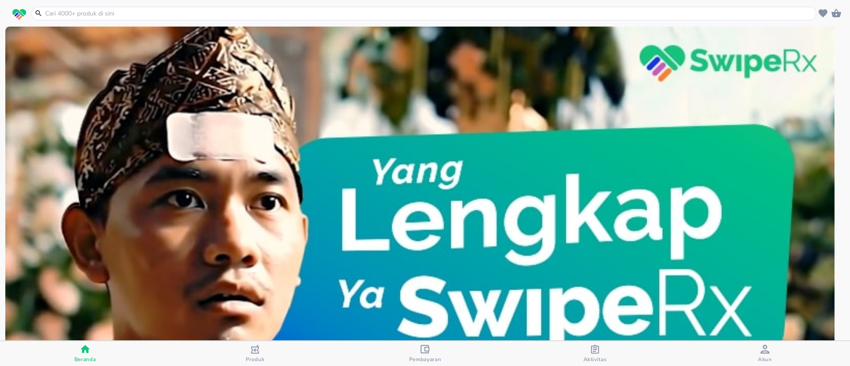
click at [97, 10] on input "text" at bounding box center [429, 13] width 770 height 9
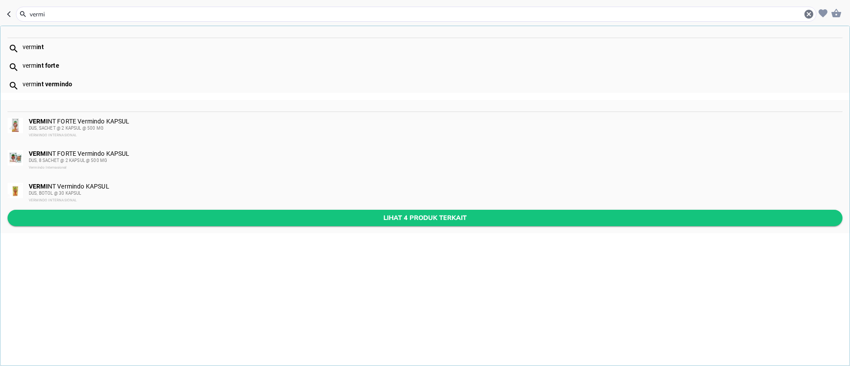
type input "vermi"
click at [278, 215] on span "Lihat 4 produk terkait" at bounding box center [425, 218] width 821 height 11
